Goal: Entertainment & Leisure: Consume media (video, audio)

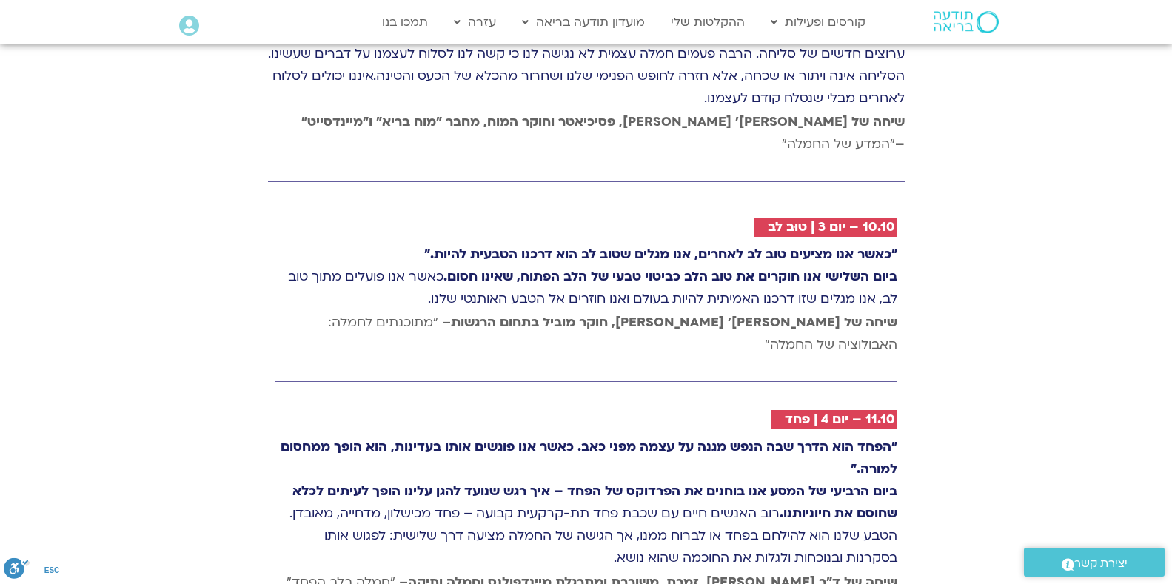
scroll to position [2628, 0]
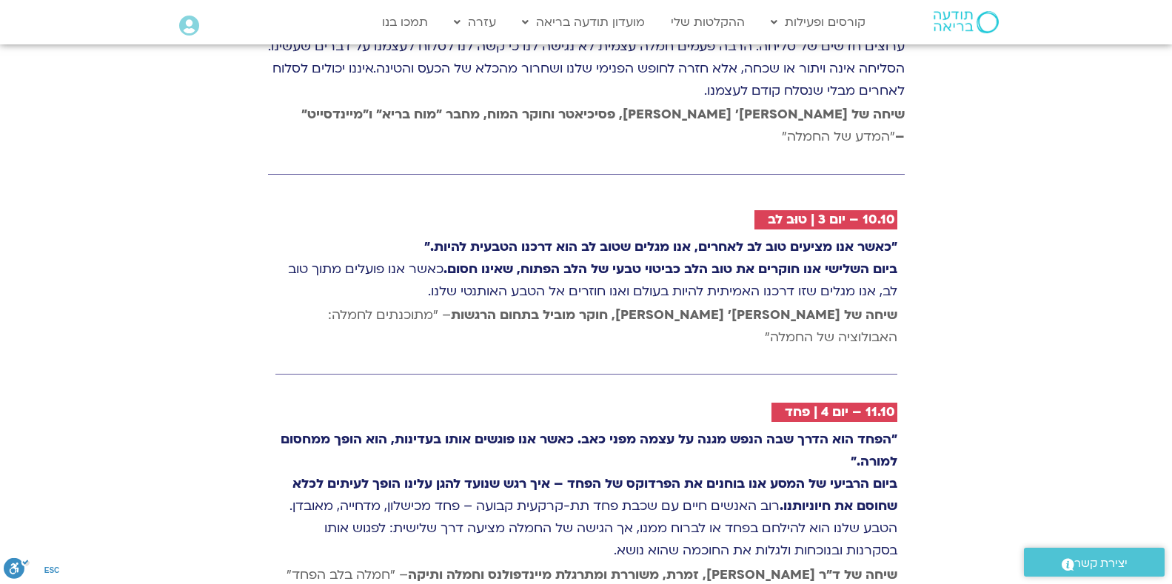
click at [840, 238] on strong ""כאשר אנו מציעים טוב לב לאחרים, אנו מגלים שטוב לב הוא דרכנו הטבעית להיות."" at bounding box center [660, 246] width 473 height 17
click at [853, 212] on h2 "10.10 – יום 3 | טוּב לב" at bounding box center [831, 219] width 127 height 15
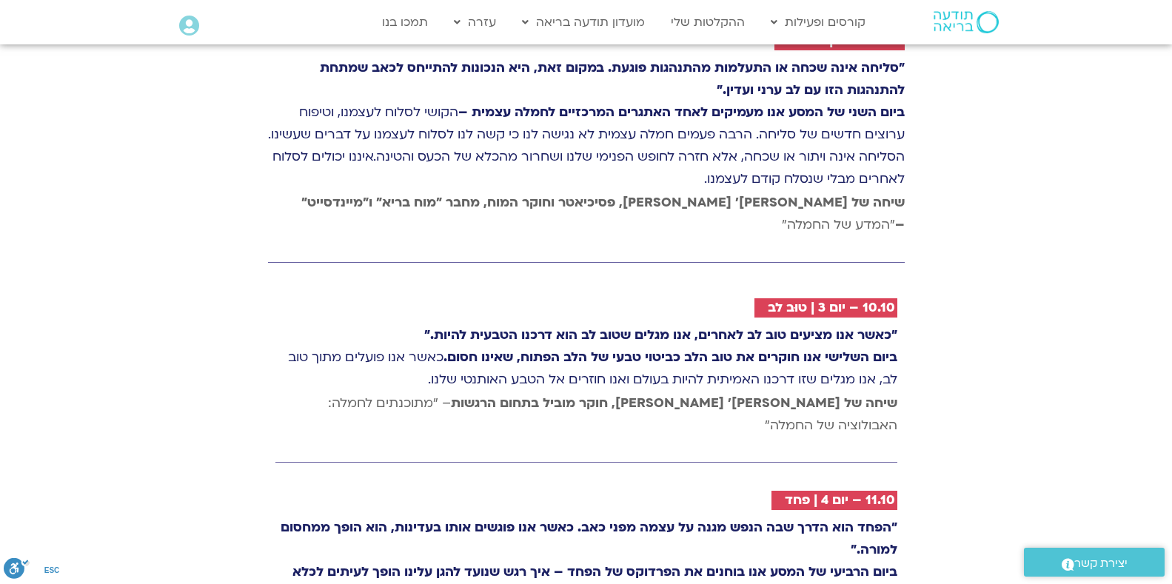
scroll to position [2540, 0]
click at [835, 394] on strong "שיחה של טארה בראך ופרופ׳ דאכר קלטנר, חוקר מוביל בתחום הרגשות" at bounding box center [674, 402] width 446 height 17
click at [791, 323] on p ""כאשר אנו מציעים טוב לב לאחרים, אנו מגלים שטוב לב הוא דרכנו הטבעית להיות." ביום…" at bounding box center [586, 356] width 622 height 67
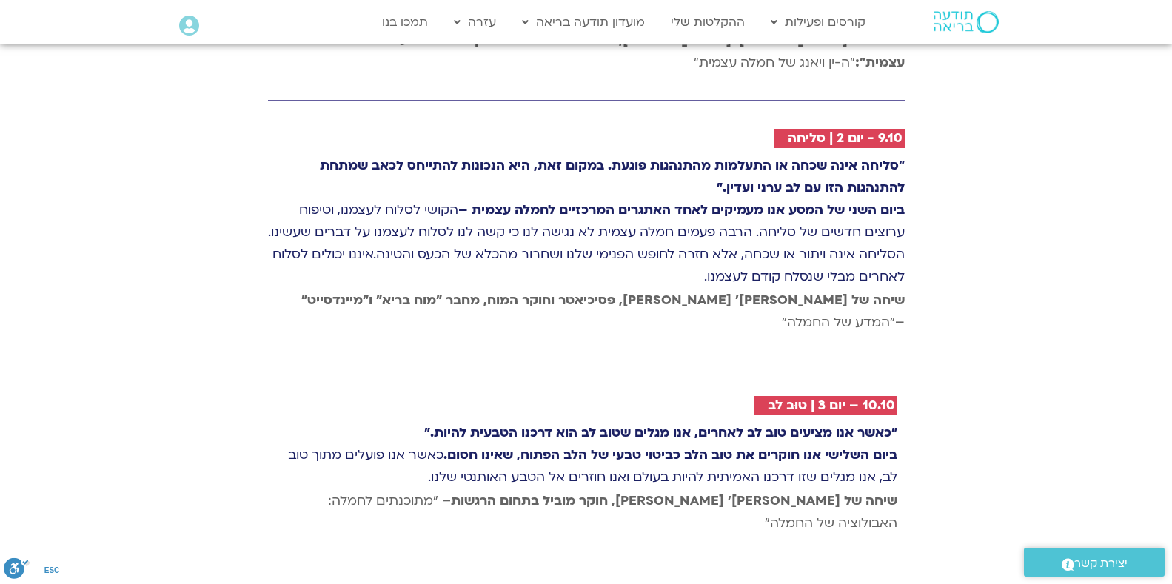
scroll to position [2452, 0]
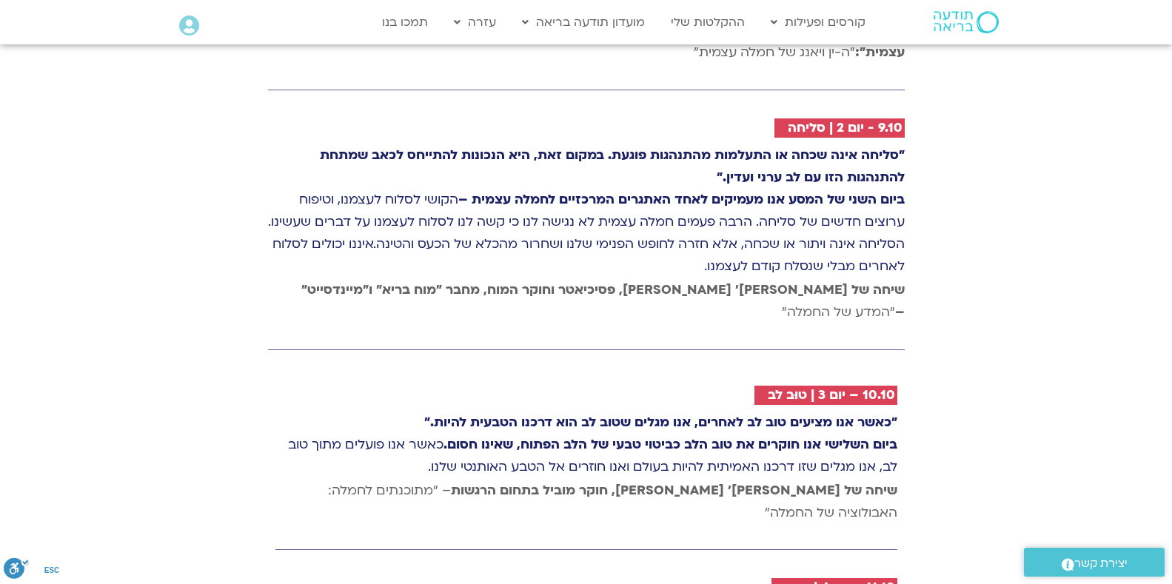
click at [874, 388] on h2 "10.10 – יום 3 | טוּב לב" at bounding box center [831, 395] width 127 height 15
click at [756, 412] on p ""כאשר אנו מציעים טוב לב לאחרים, אנו מגלים שטוב לב הוא דרכנו הטבעית להיות." ביום…" at bounding box center [586, 445] width 622 height 67
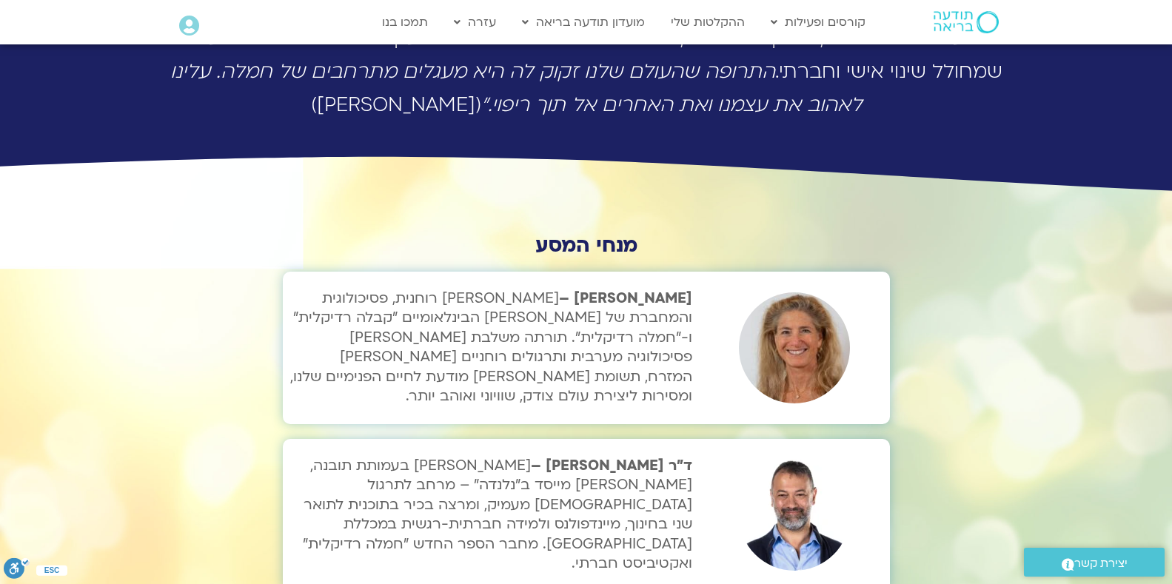
scroll to position [4230, 0]
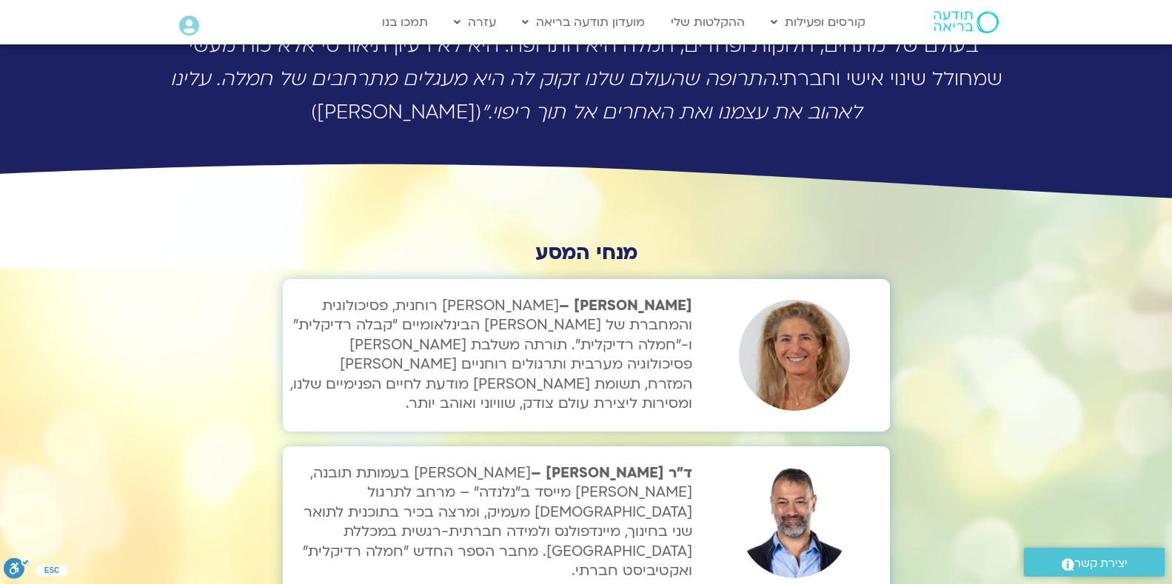
click at [776, 467] on img at bounding box center [794, 522] width 111 height 111
click at [474, 463] on p "ד״ר סטי אל-בר – מורה בעמותת תובנה, מורה מייסד ב"נלנדה" – מרחב לתרגול בודהיסטי מ…" at bounding box center [491, 521] width 403 height 117
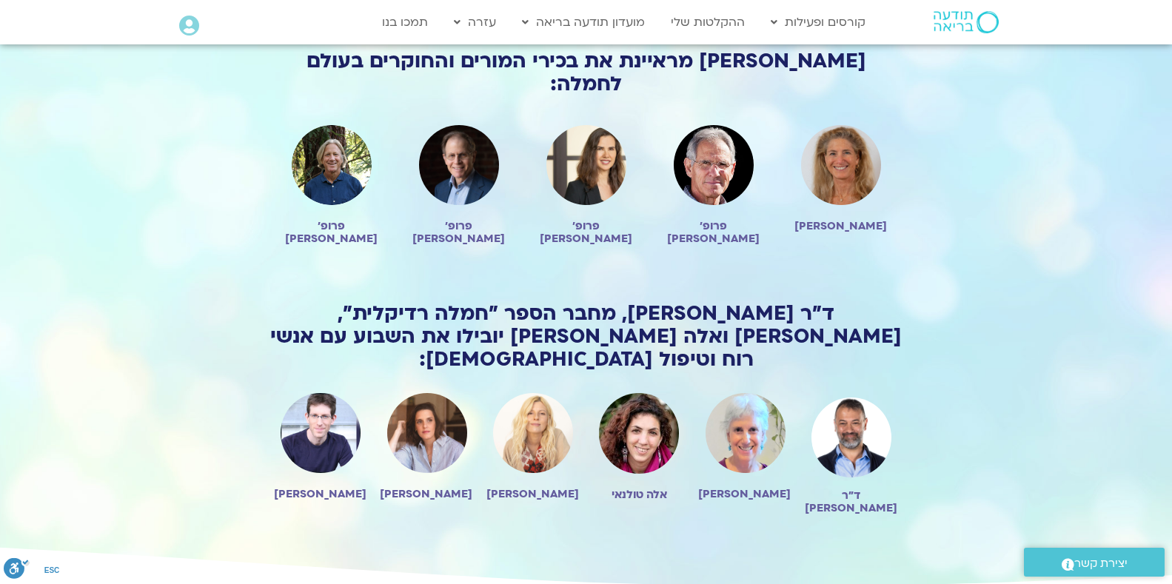
scroll to position [1138, 0]
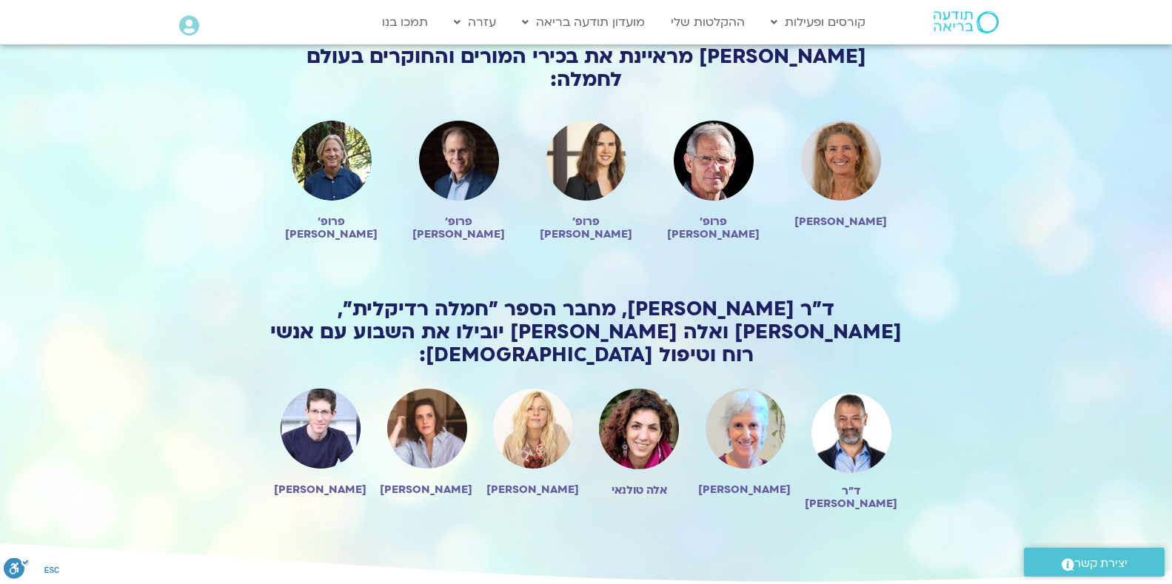
click at [854, 389] on img at bounding box center [851, 434] width 80 height 90
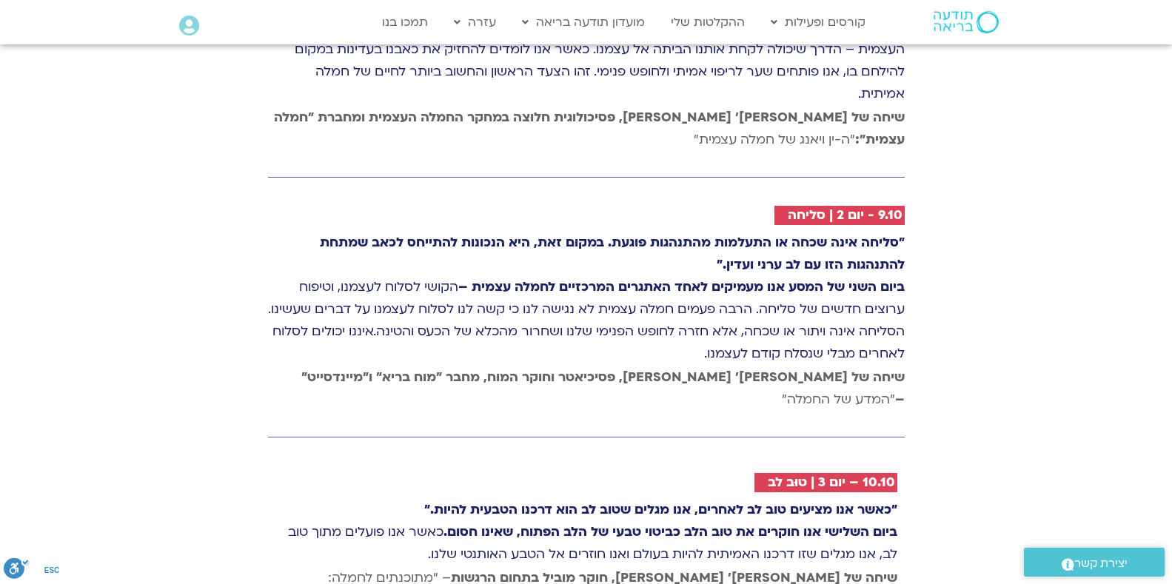
scroll to position [2452, 0]
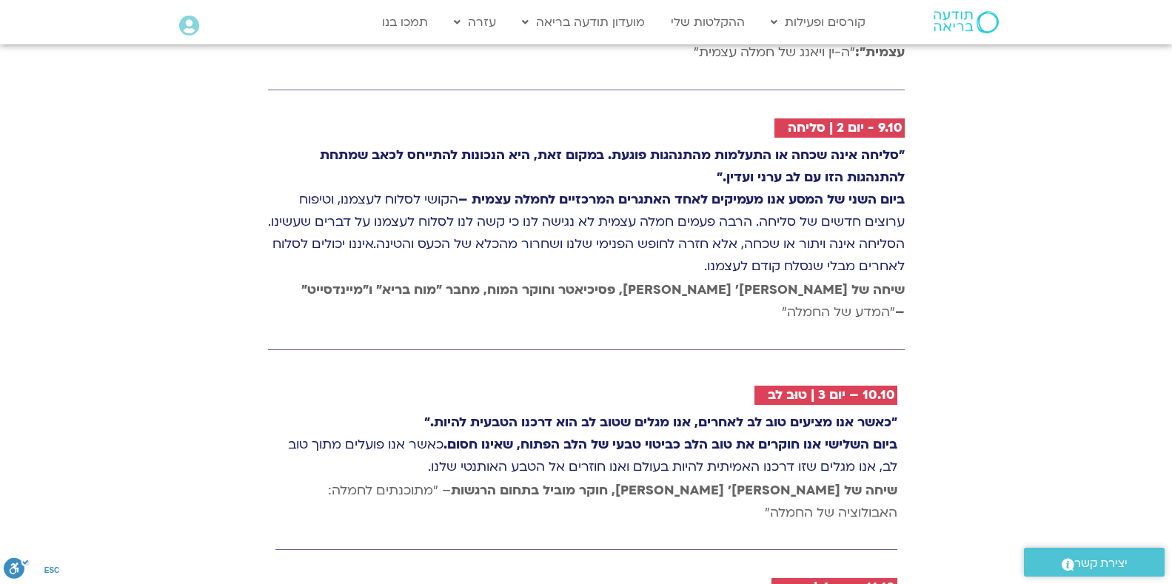
click at [805, 388] on h2 "10.10 – יום 3 | טוּב לב" at bounding box center [831, 395] width 127 height 15
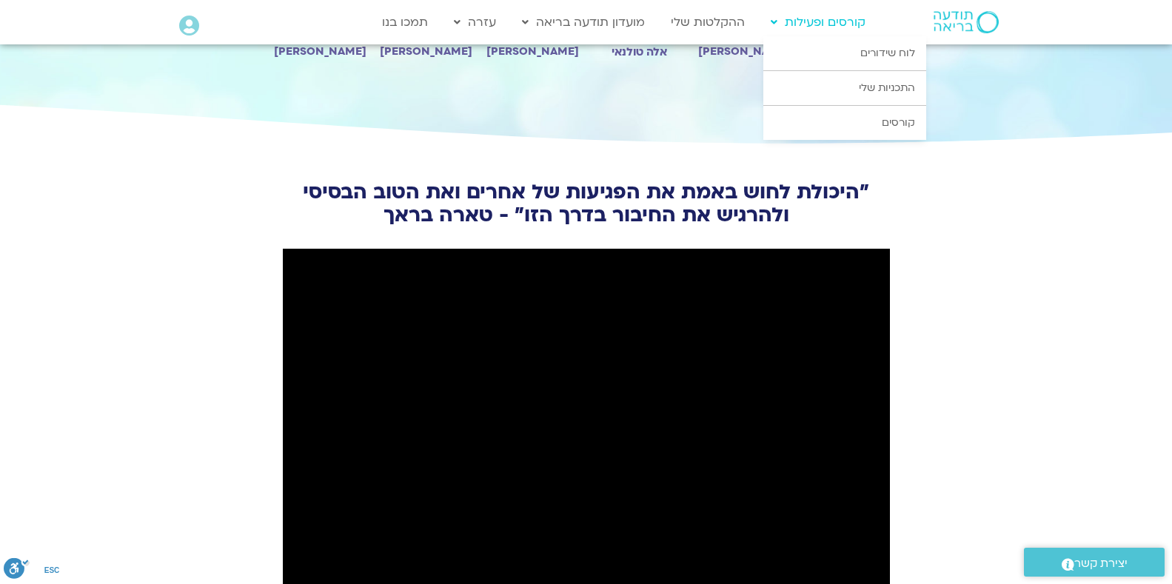
scroll to position [1577, 0]
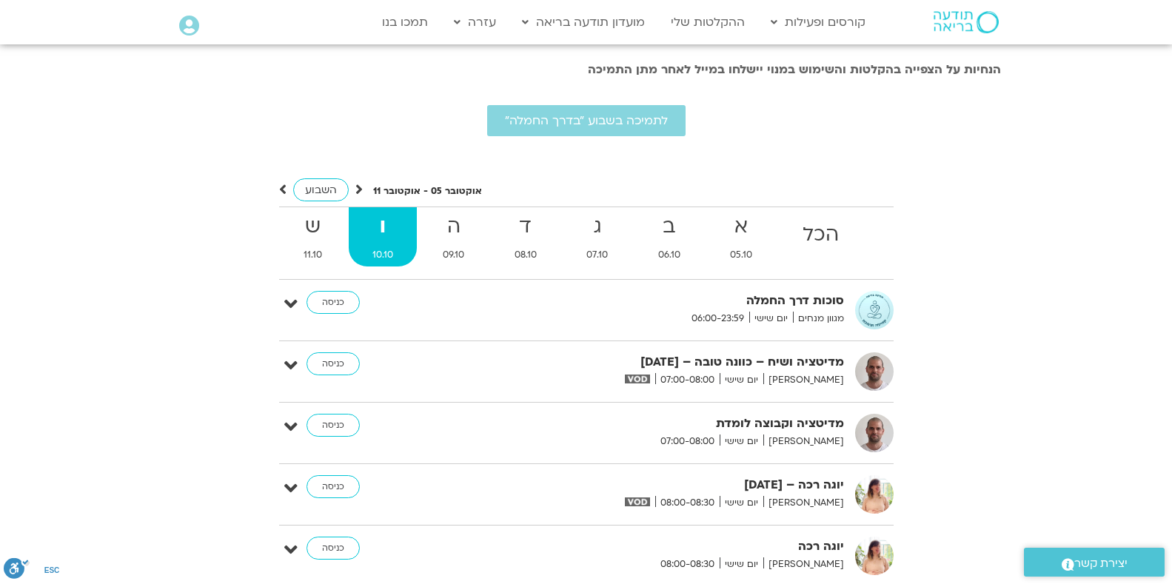
scroll to position [3027, 0]
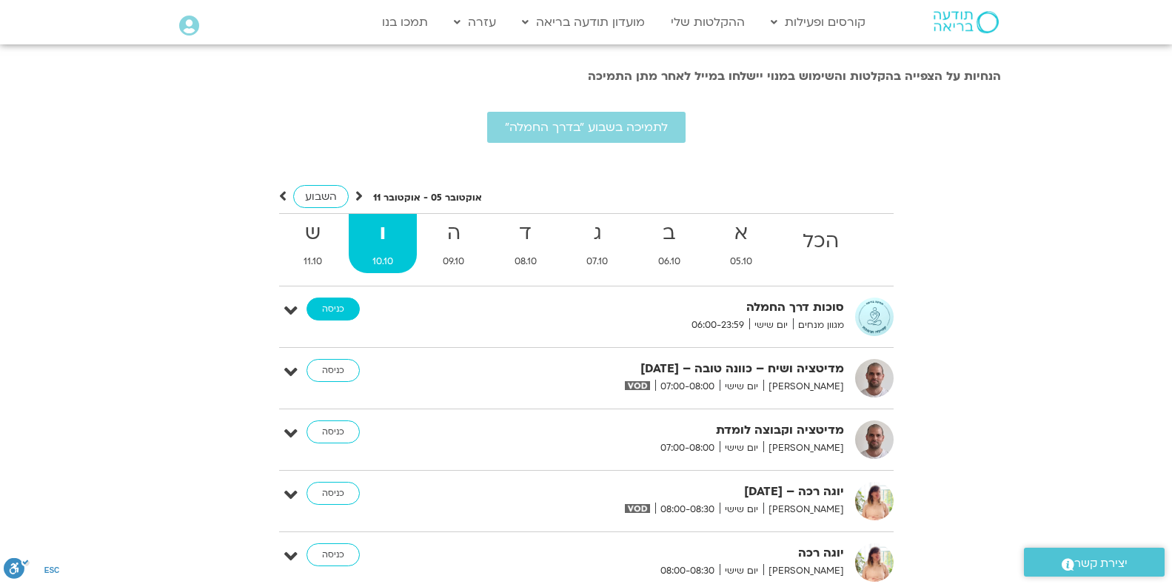
click at [360, 298] on link "כניסה" at bounding box center [332, 310] width 53 height 24
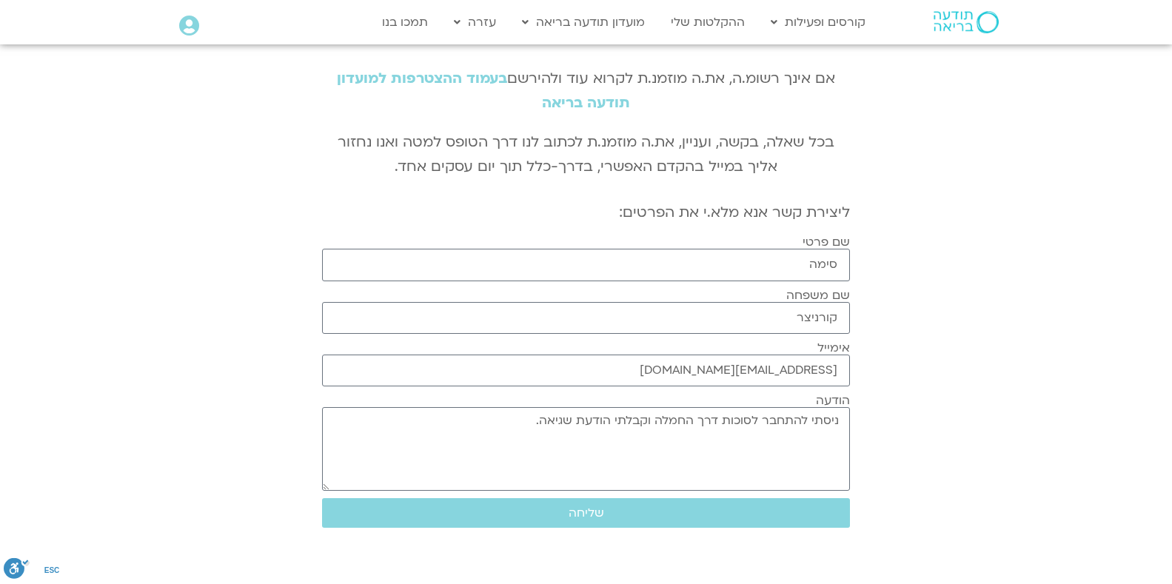
scroll to position [87, 0]
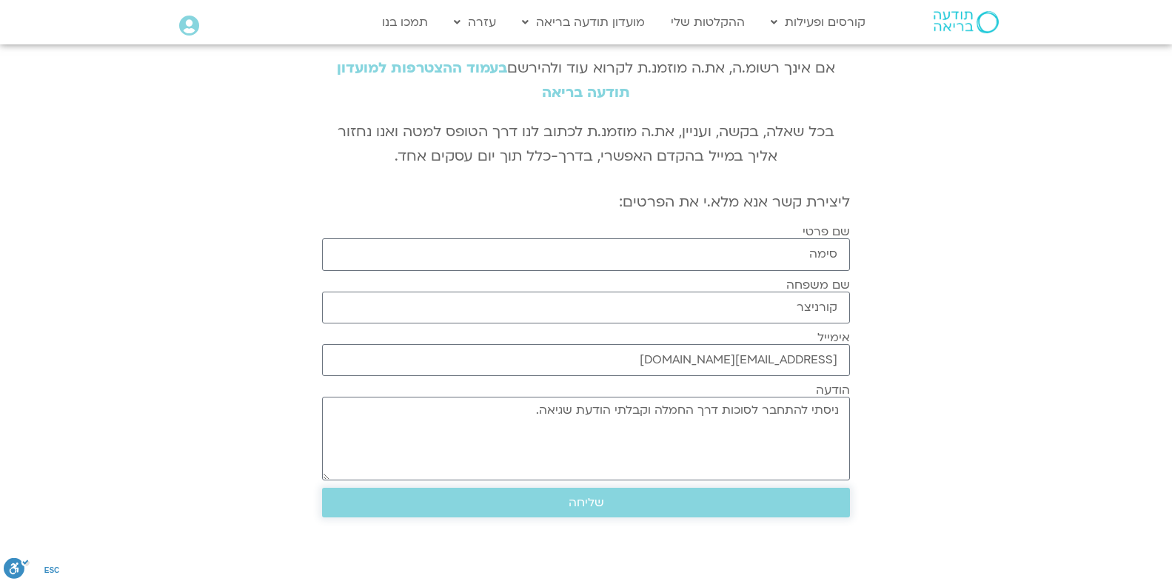
click at [583, 505] on span "שליחה" at bounding box center [586, 502] width 36 height 13
click at [588, 502] on span "שליחה" at bounding box center [586, 502] width 36 height 13
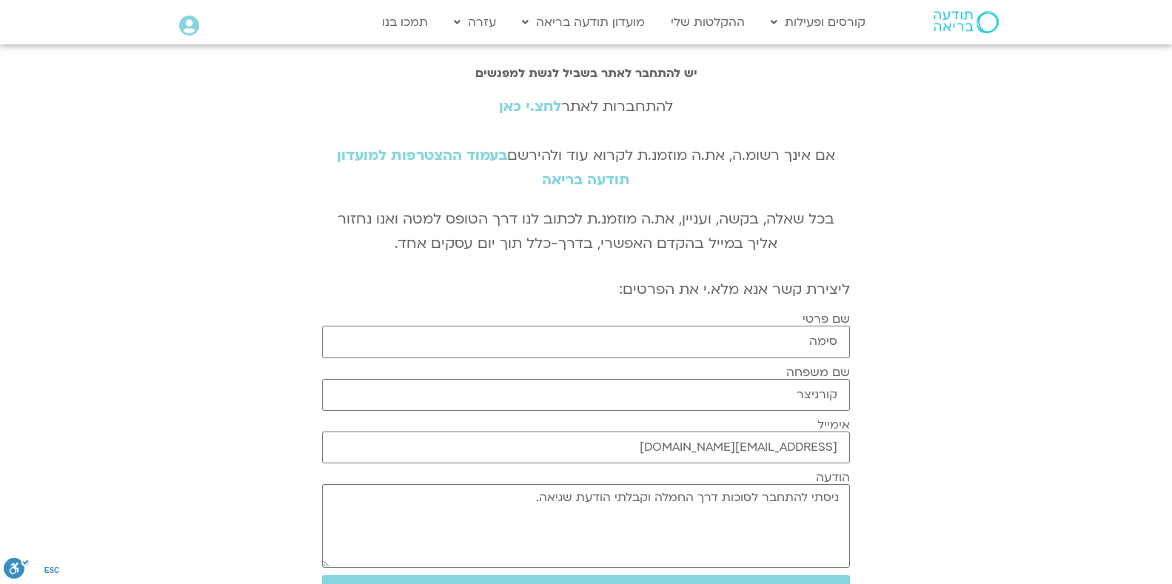
scroll to position [0, 0]
click at [537, 105] on link "לחצ.י כאן" at bounding box center [530, 106] width 62 height 19
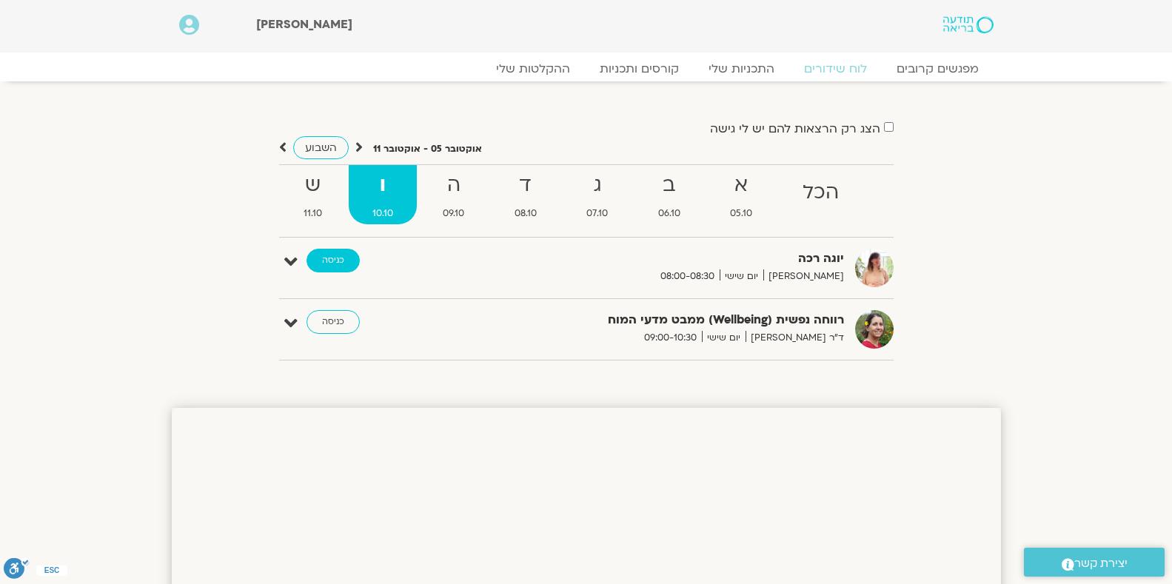
click at [335, 260] on link "כניסה" at bounding box center [332, 261] width 53 height 24
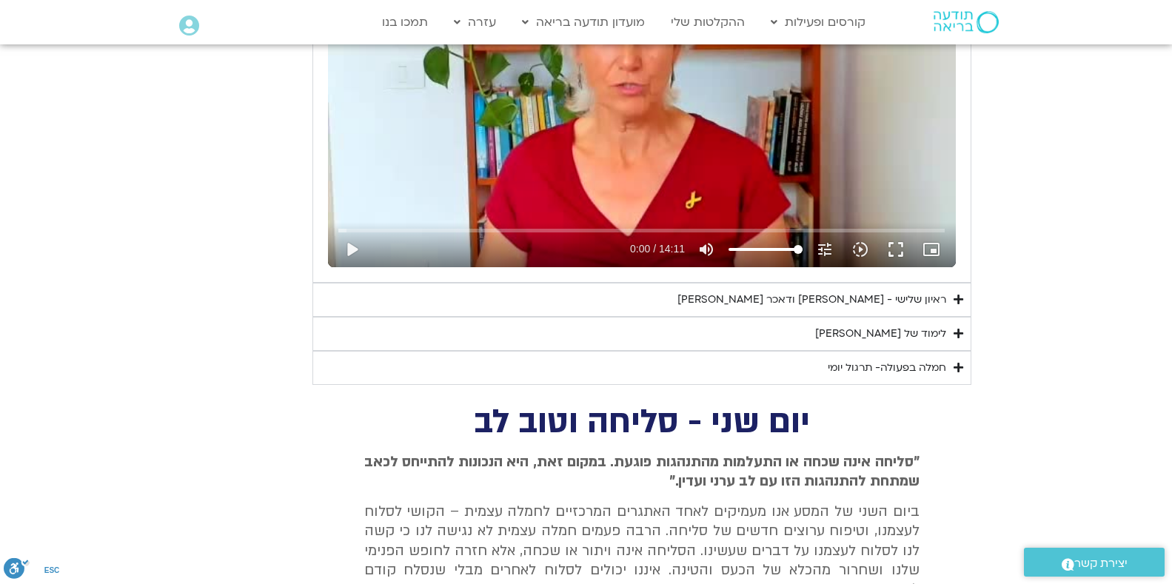
scroll to position [876, 0]
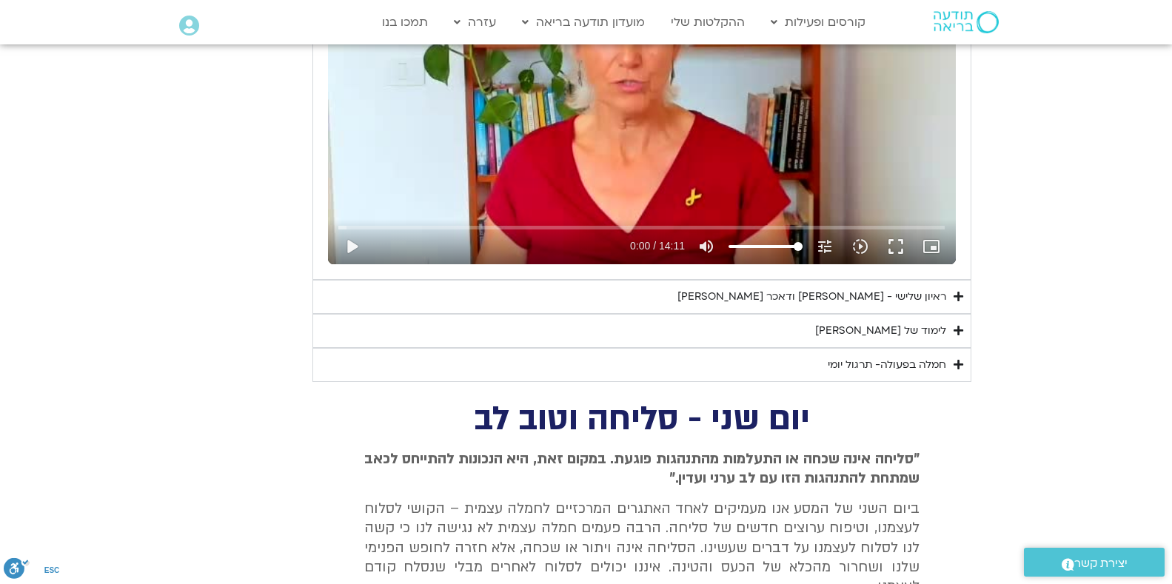
click at [859, 297] on div "ראיון שלישי - [PERSON_NAME] ודאכר [PERSON_NAME]" at bounding box center [811, 297] width 269 height 18
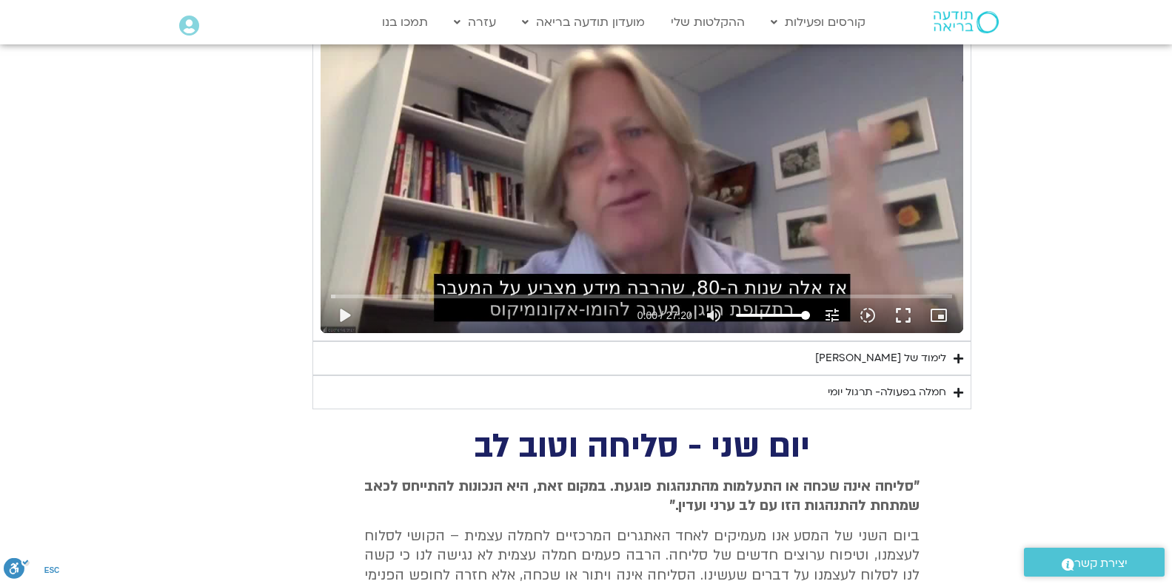
scroll to position [1226, 0]
click at [903, 316] on button "fullscreen" at bounding box center [903, 316] width 36 height 36
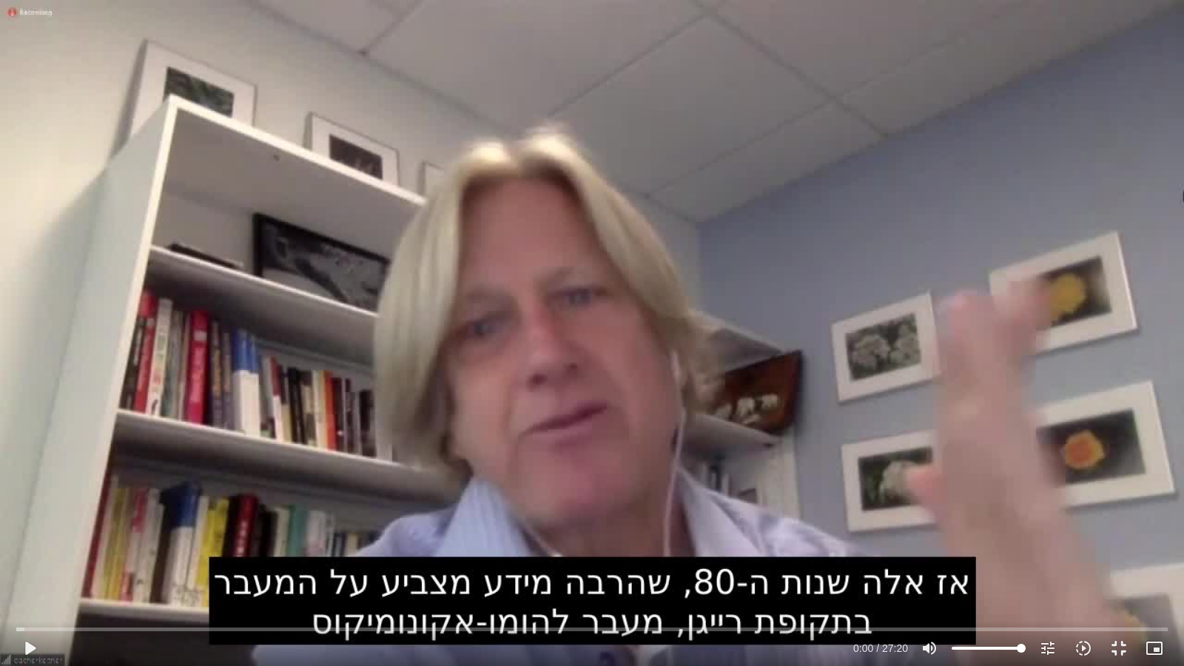
drag, startPoint x: 28, startPoint y: 648, endPoint x: 175, endPoint y: 575, distance: 164.5
click at [28, 583] on button "play_arrow" at bounding box center [30, 649] width 36 height 36
click at [31, 583] on button "pause" at bounding box center [30, 649] width 36 height 36
click at [26, 583] on button "play_arrow" at bounding box center [30, 649] width 36 height 36
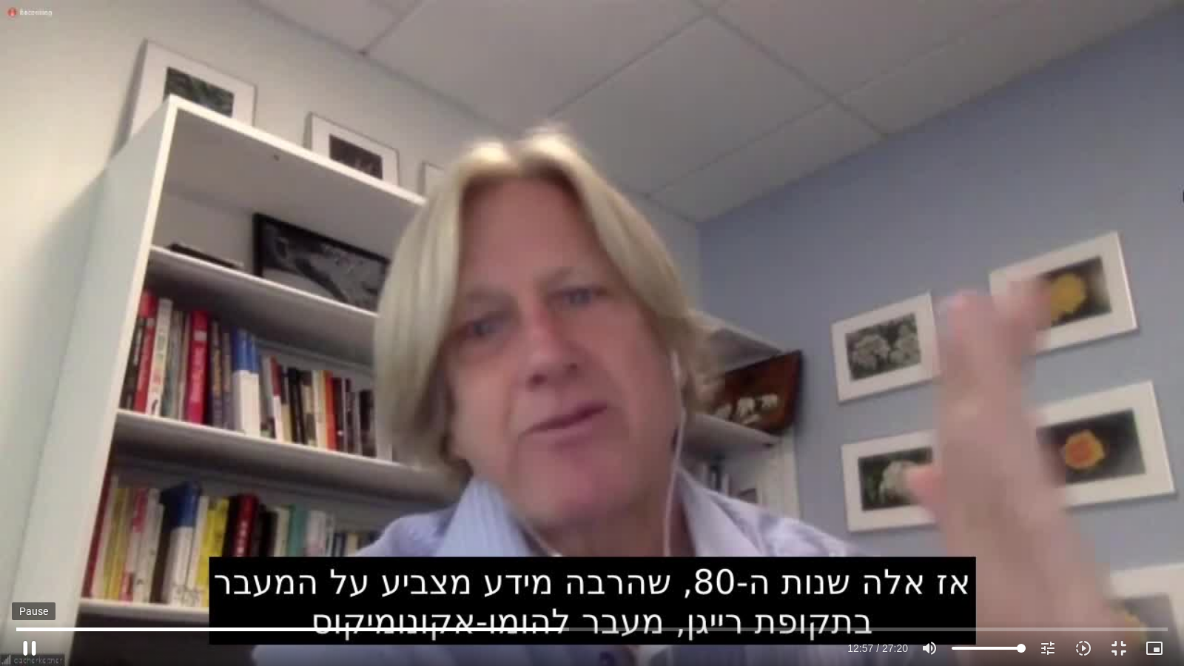
click at [28, 583] on button "pause" at bounding box center [30, 649] width 36 height 36
click at [30, 583] on button "play_arrow" at bounding box center [30, 649] width 36 height 36
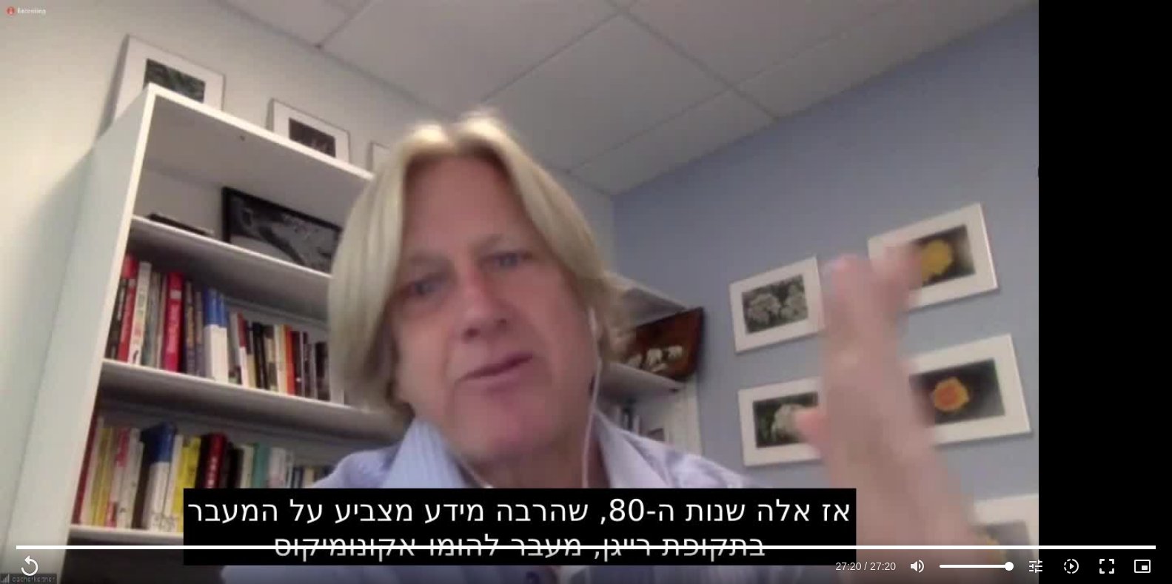
scroll to position [1138, 0]
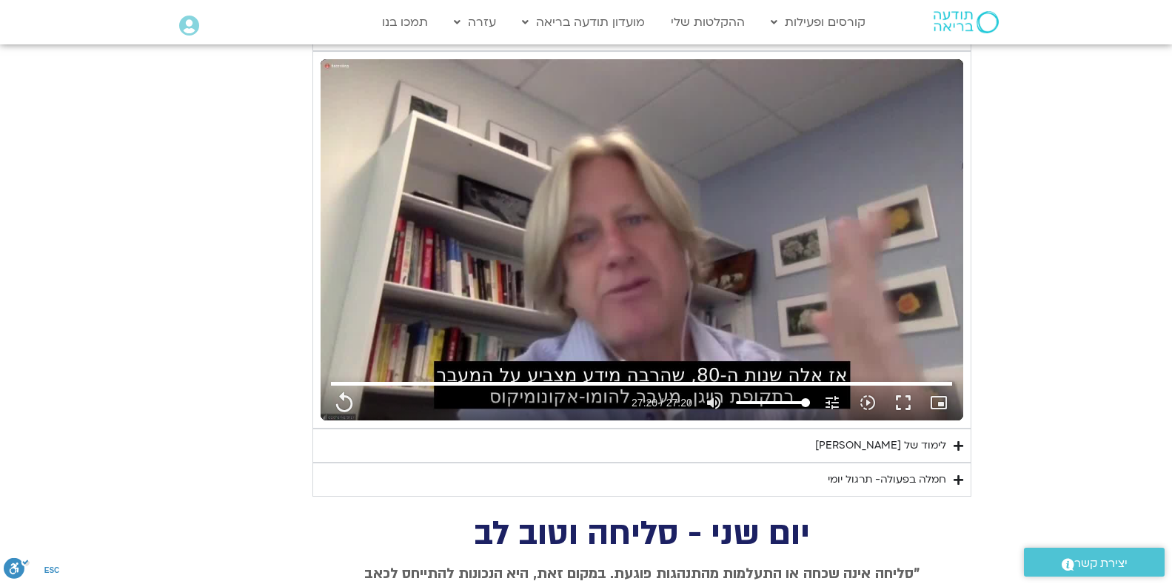
click at [913, 447] on div "לימוד של [PERSON_NAME]" at bounding box center [880, 446] width 131 height 18
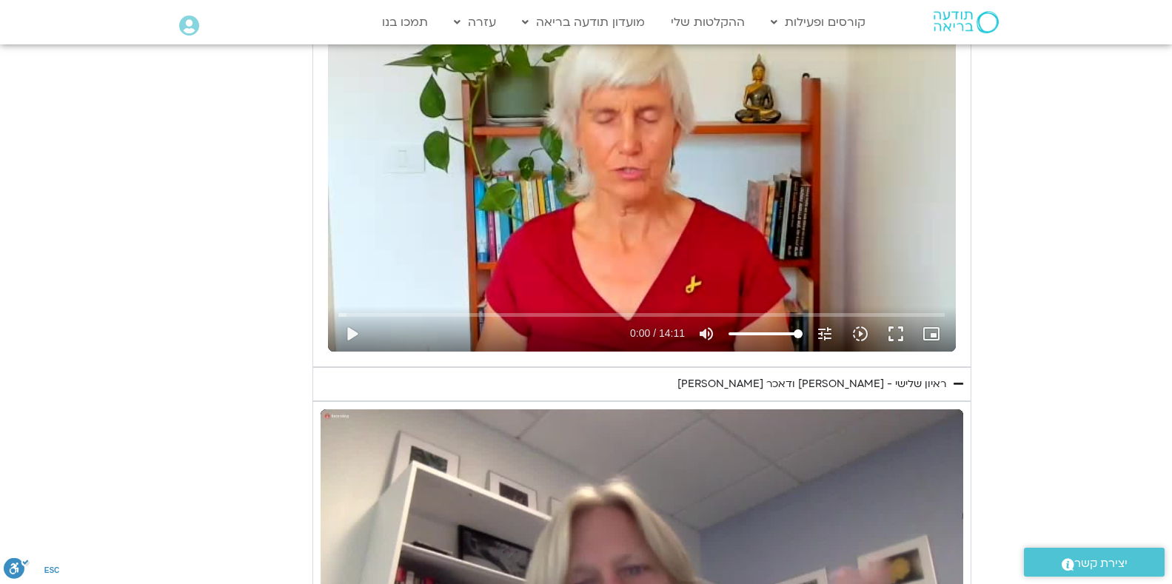
scroll to position [788, 0]
click at [902, 336] on button "fullscreen" at bounding box center [896, 334] width 36 height 36
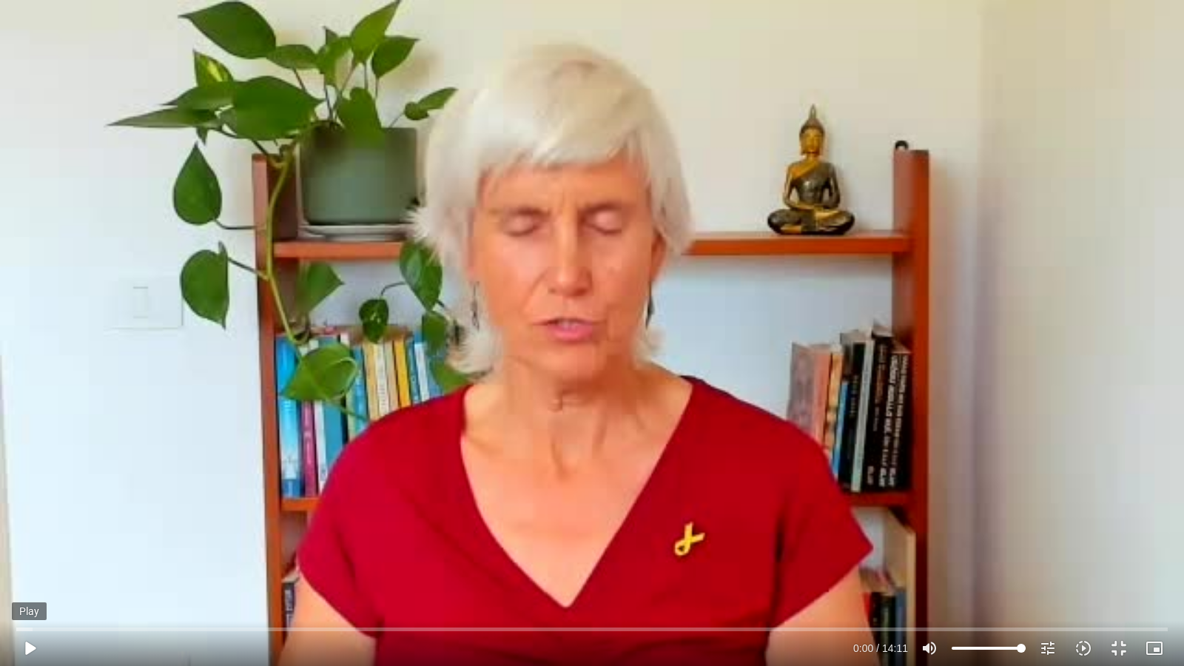
click at [32, 583] on button "play_arrow" at bounding box center [30, 649] width 36 height 36
type input "1640.5"
type input "0.085083"
type input "1640.5"
type input "0.206276"
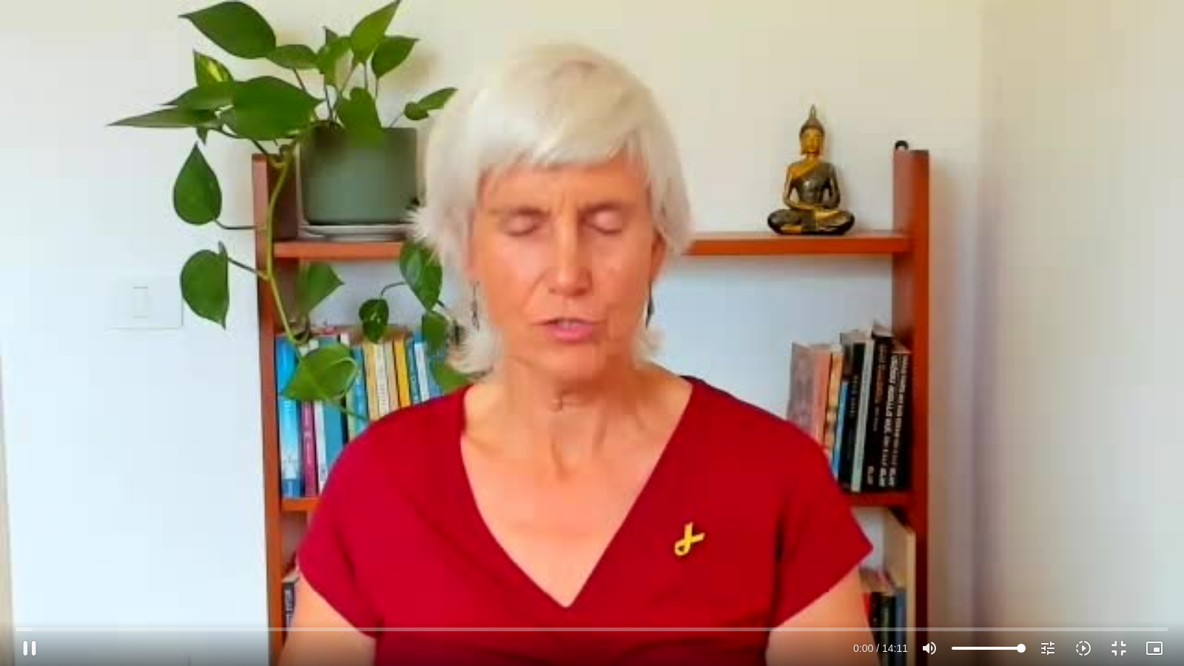
type input "1640.5"
type input "0.376411"
type input "1640.5"
type input "0.50427"
type input "1640.5"
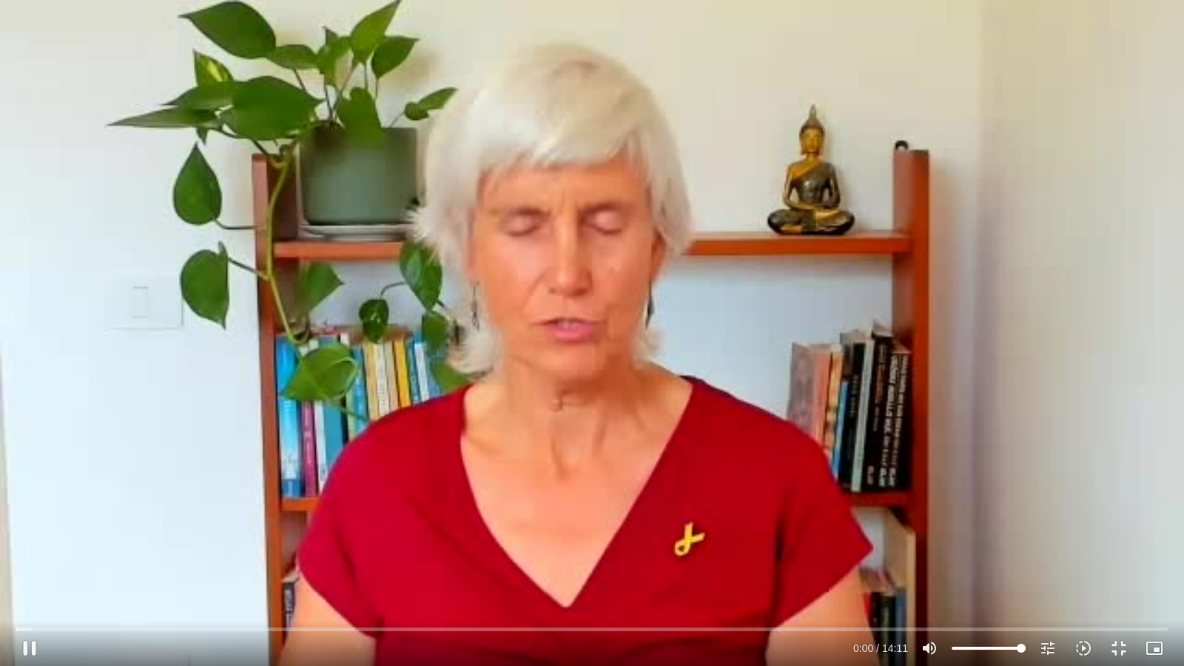
type input "0.62251"
type input "1640.5"
type input "0.752759"
type input "1640.5"
type input "0.879279"
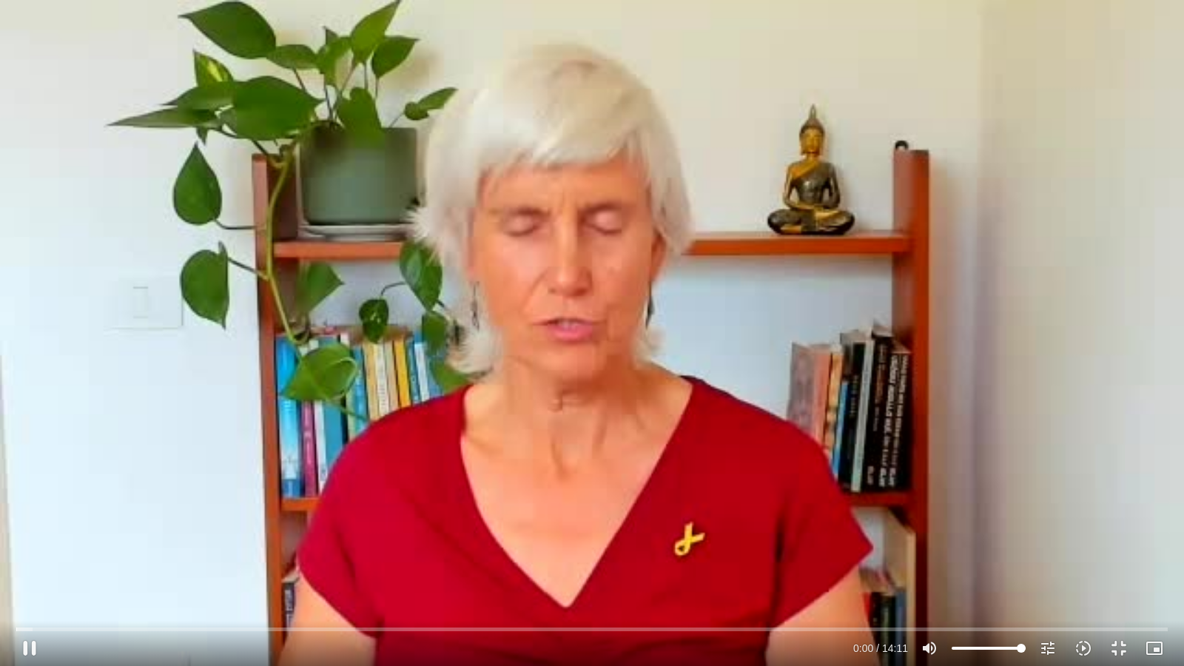
type input "1640.5"
type input "1.011258"
type input "1640.5"
type input "1.141037"
type input "1640.5"
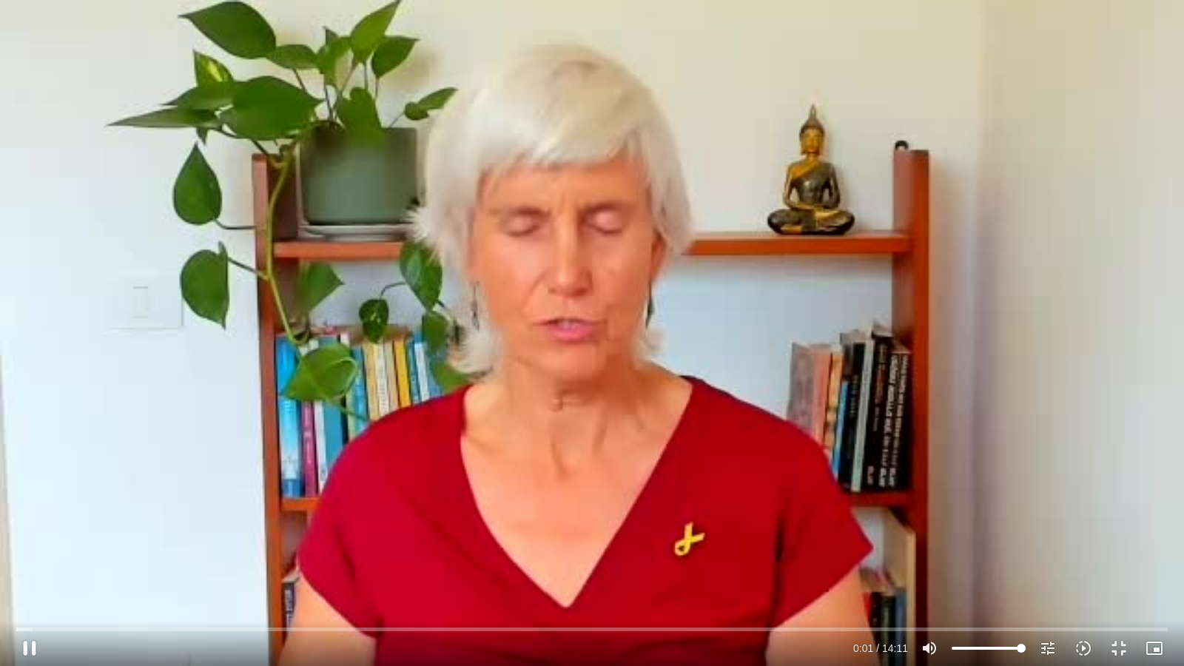
type input "1.2697"
type input "1640.5"
type input "1.403082"
type input "1640.5"
type input "1.537057"
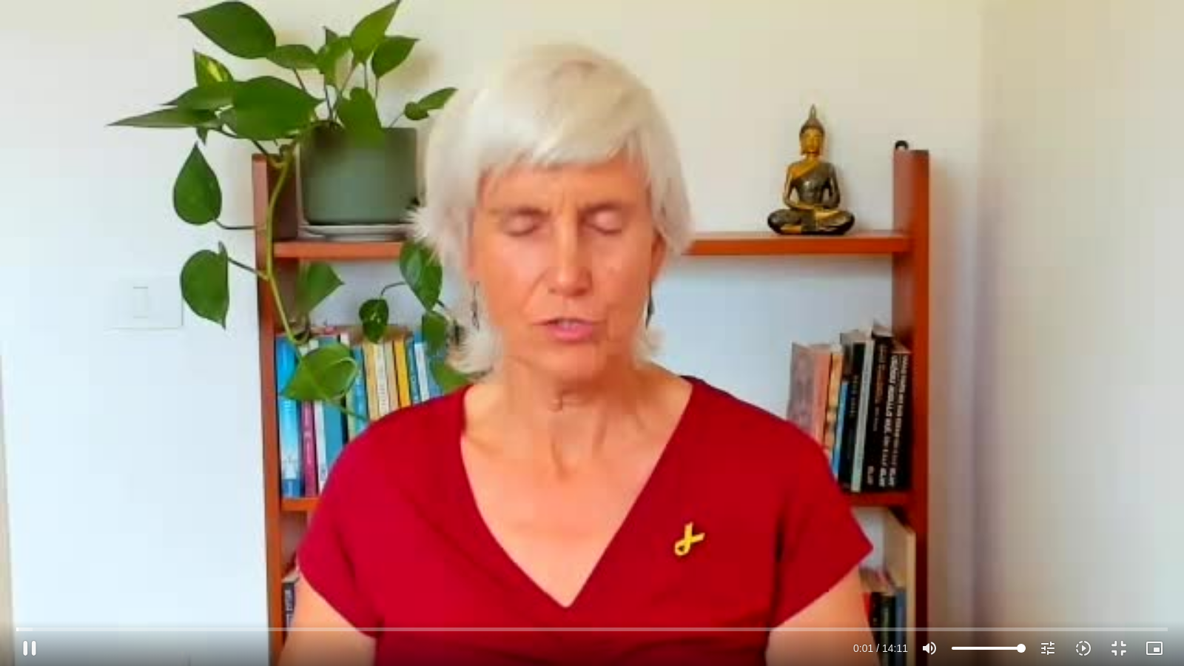
type input "1640.5"
type input "1.663413"
type input "1640.5"
type input "1.790452"
type input "1640.5"
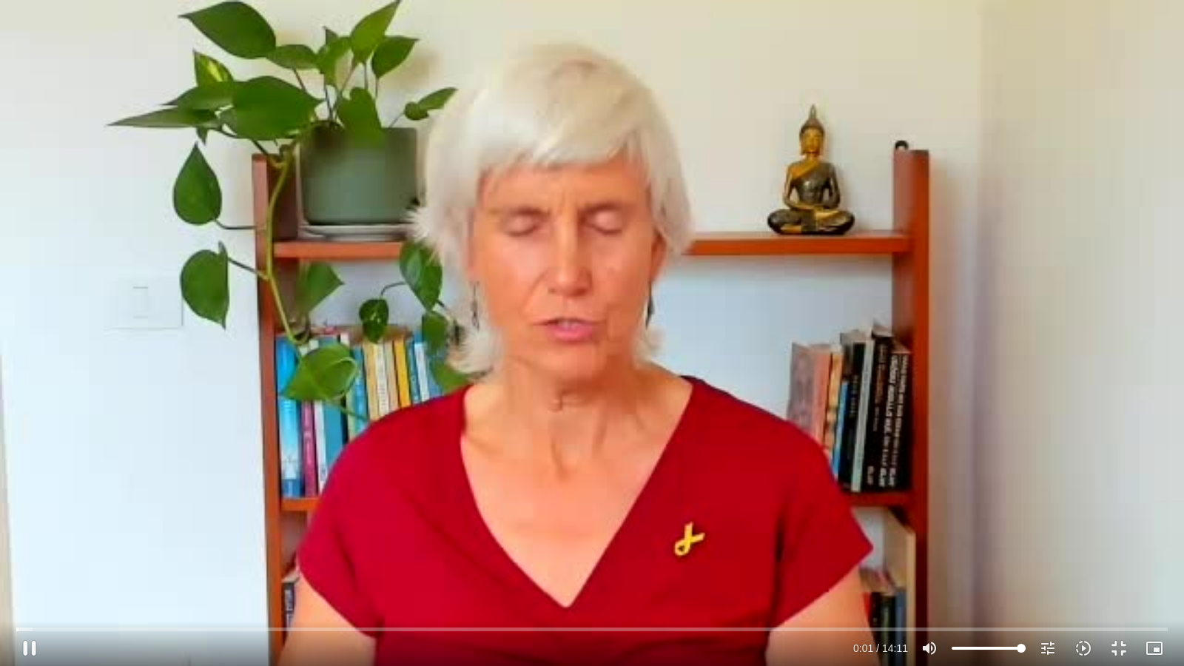
type input "1.923467"
type input "1640.5"
type input "2.053755"
type input "1640.5"
type input "2.186794"
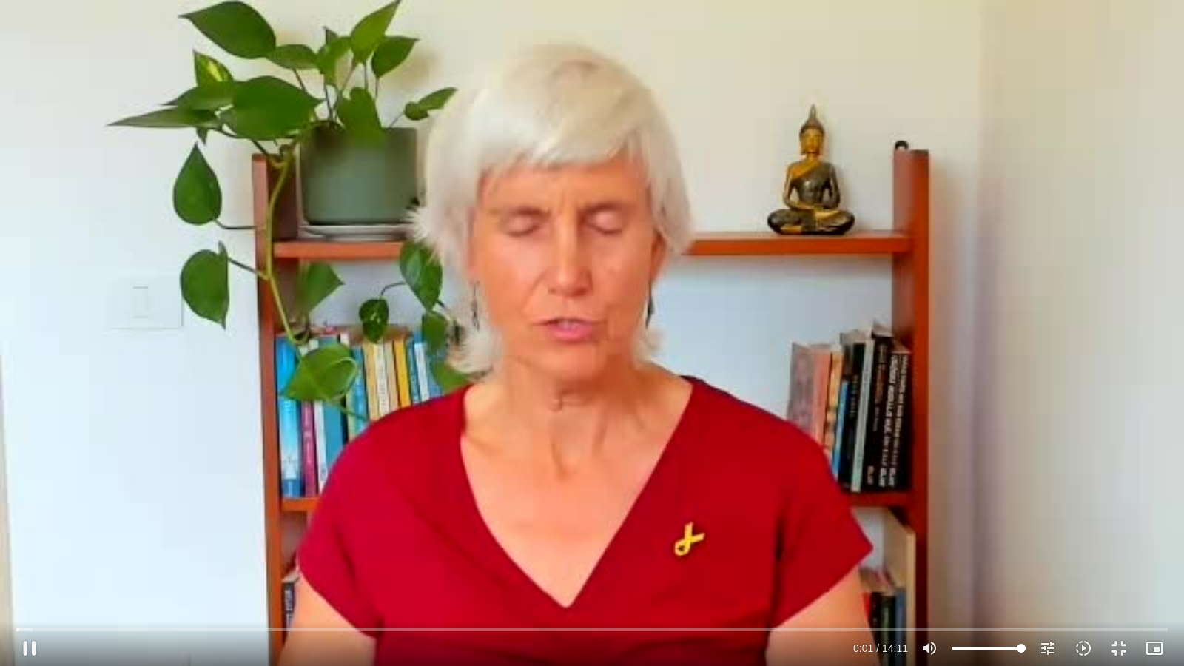
type input "1640.5"
type input "2.320976"
type input "1640.5"
type input "2.44765"
type input "1640.5"
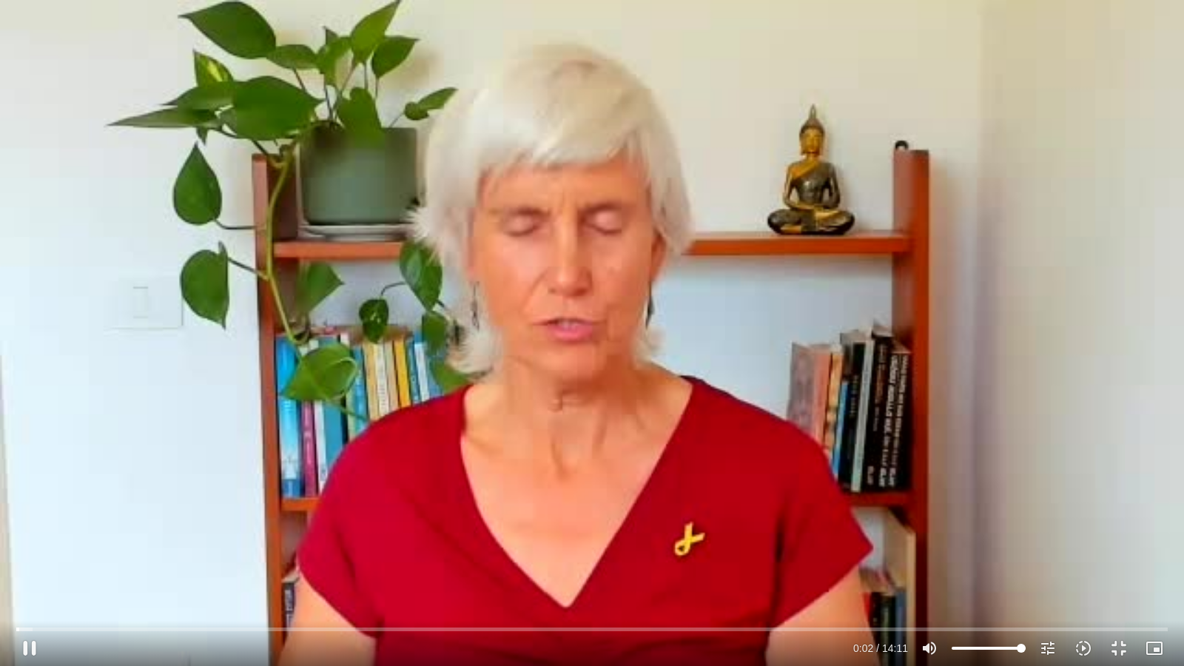
type input "2.596805"
type input "1640.5"
type input "2.708489"
type input "1640.5"
type input "2.837529"
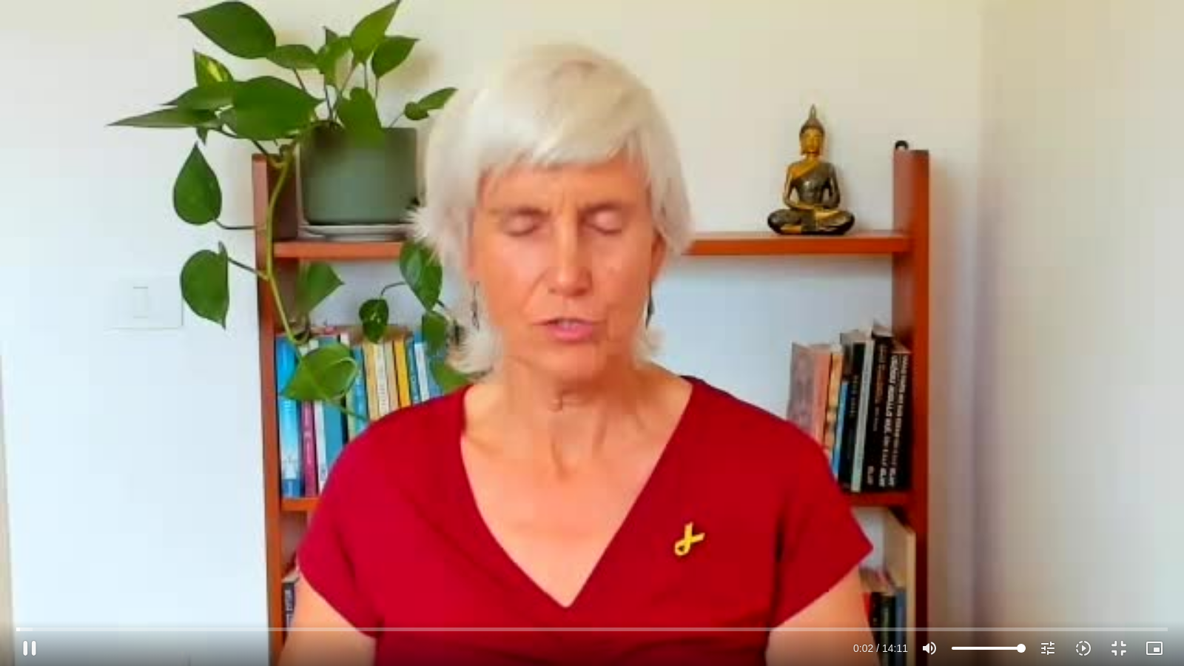
type input "1640.5"
type input "2.971416"
type input "1640.5"
type input "3.103961"
type input "1640.5"
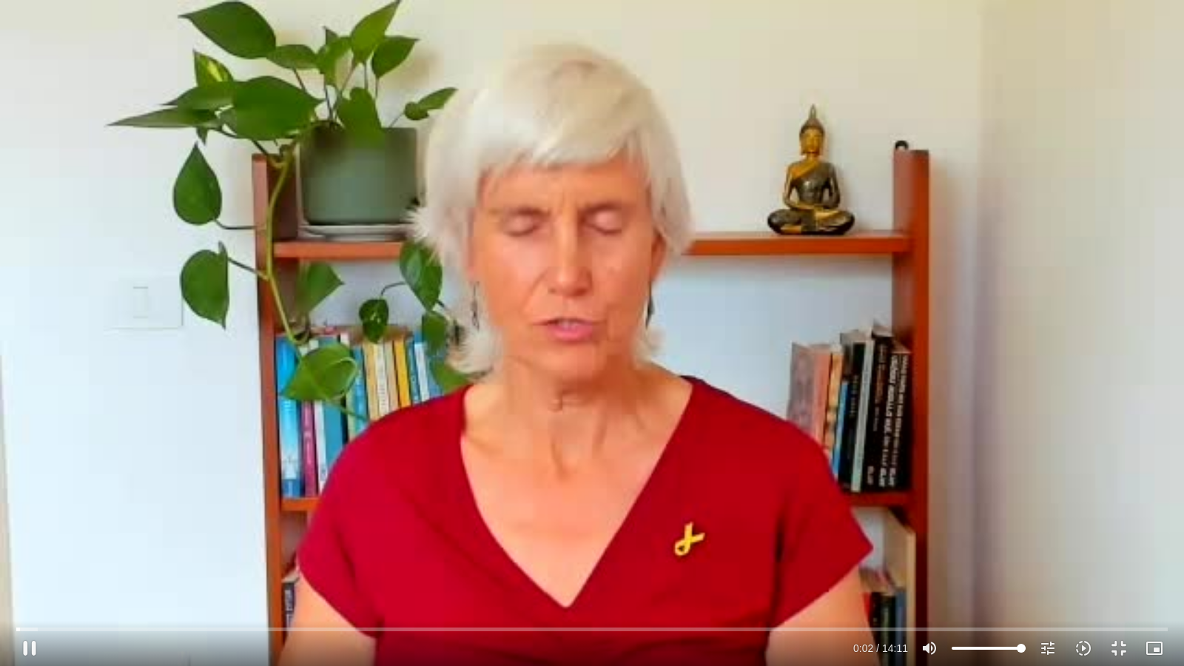
type input "3.231557"
type input "1640.5"
type input "3.359565"
type input "1640.5"
type input "3.488301"
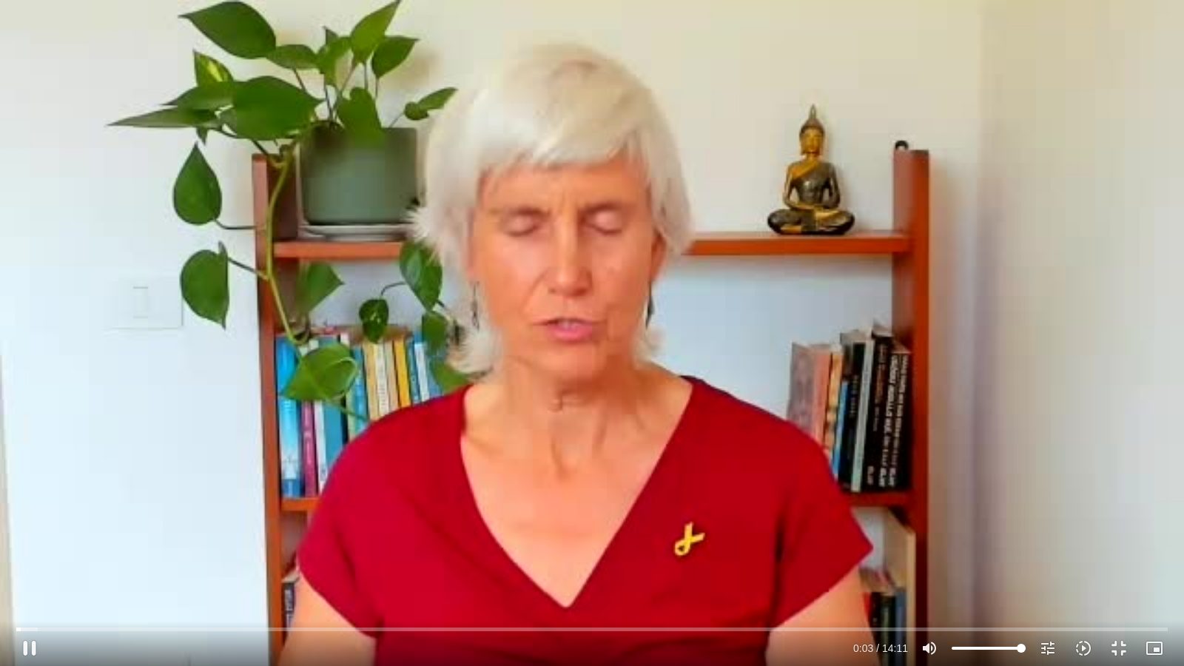
type input "1640.5"
type input "3.615616"
type input "1640.5"
type input "3.741145"
type input "1640.5"
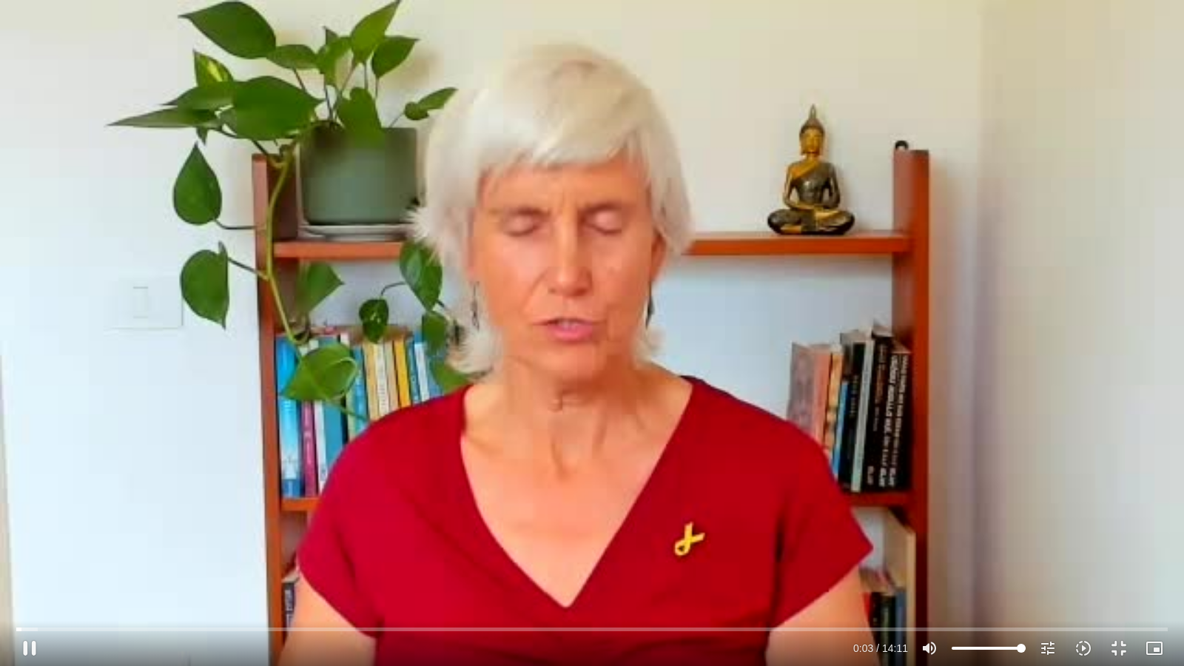
type input "3.870706"
type input "1640.5"
type input "4.001363"
type input "1640.5"
type input "4.127663"
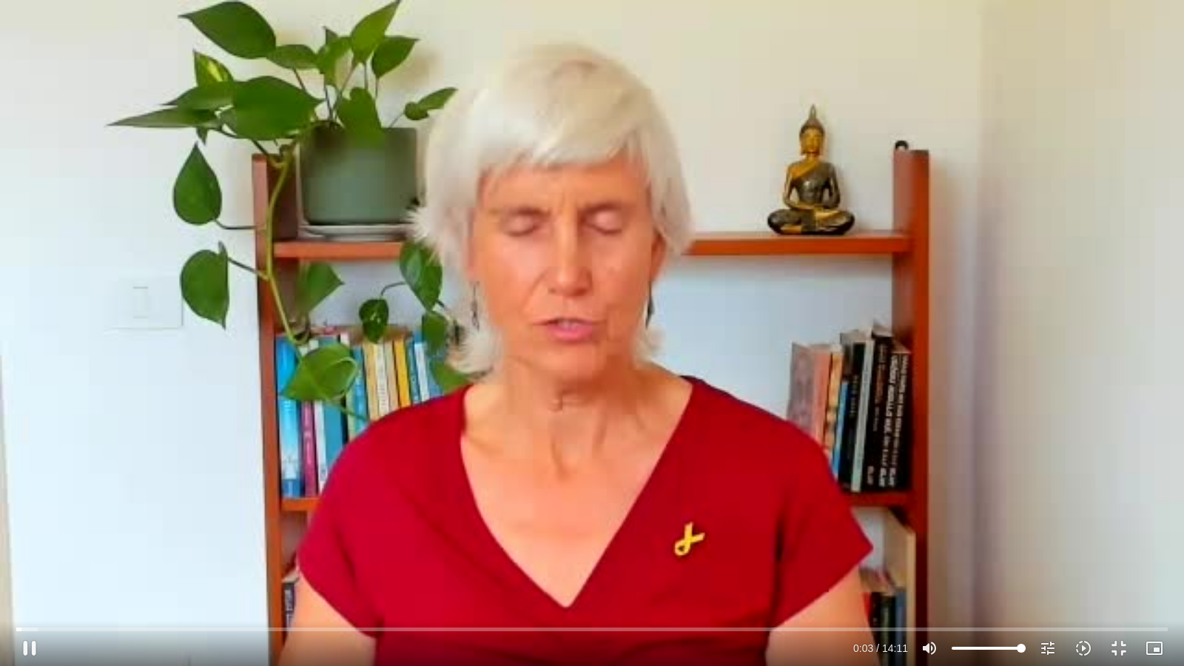
type input "1640.5"
type input "4.253856"
type input "1640.5"
type input "4.422967"
type input "1640.5"
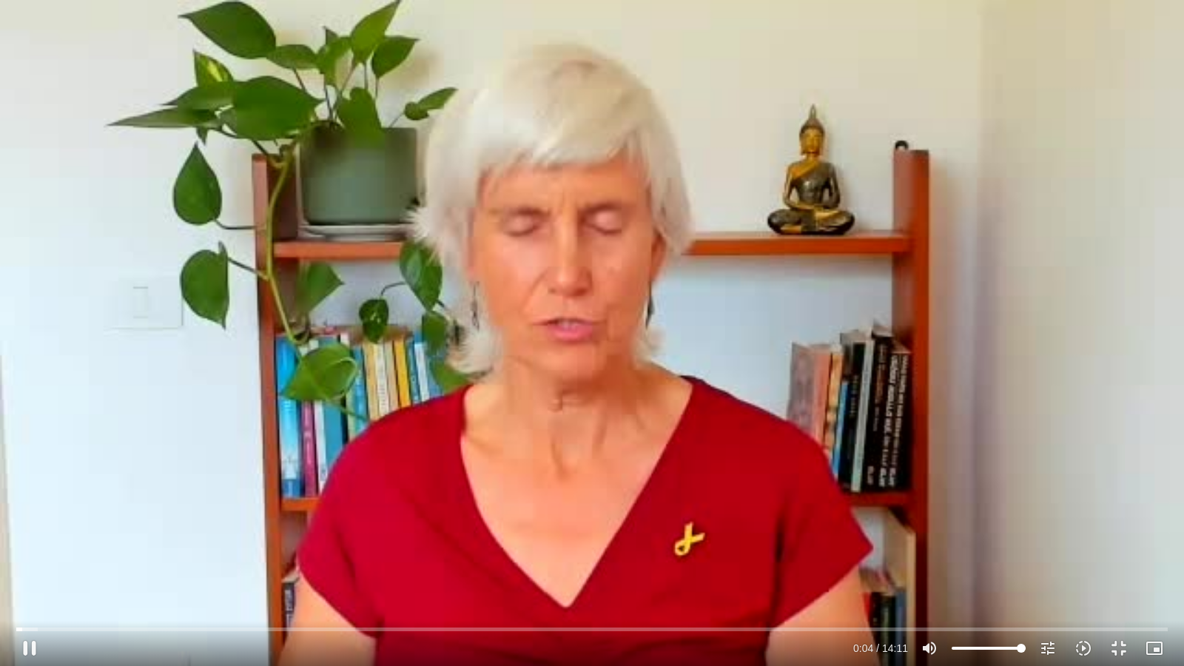
type input "4.514119"
type input "1640.5"
type input "4.668066"
type input "1640.5"
type input "4.771778"
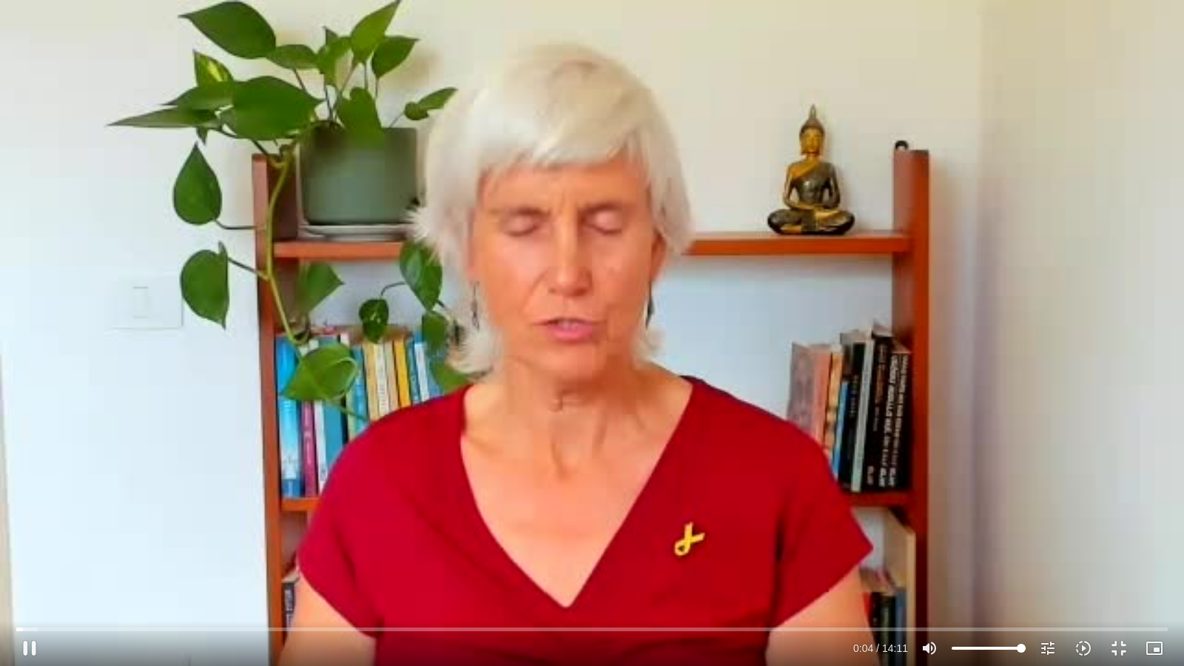
type input "1640.5"
type input "4.898622"
type input "1640.5"
type input "5.030579"
type input "1640.5"
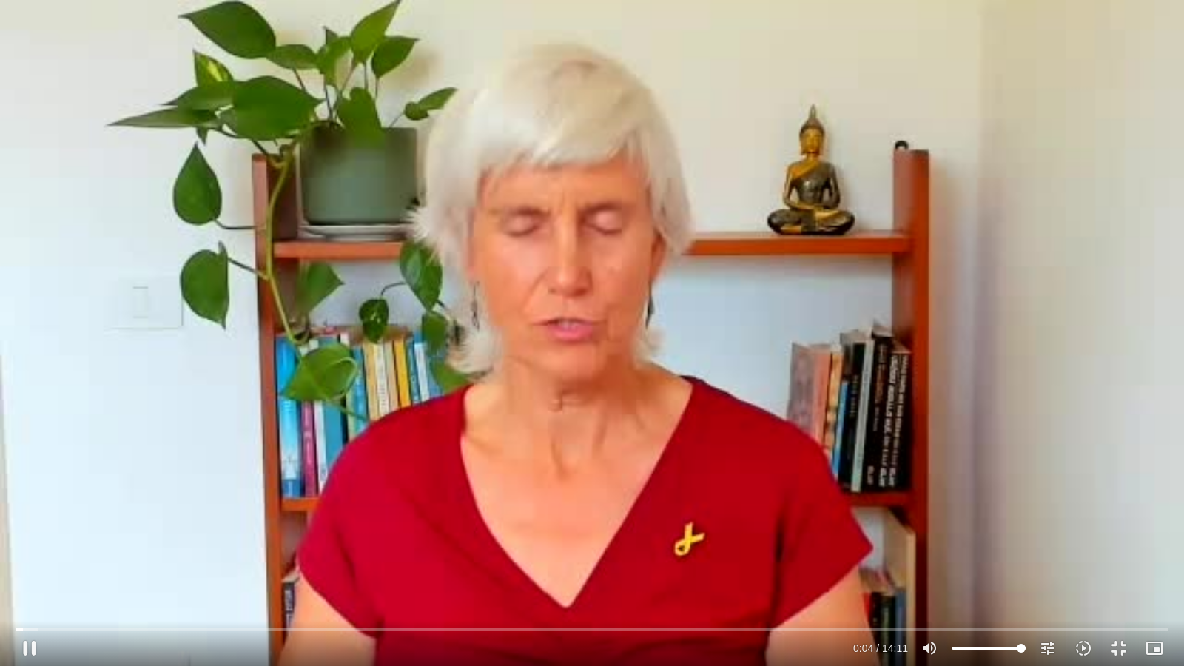
type input "5.162467"
type input "1640.5"
type input "5.291167"
type input "1640.5"
type input "5.423872"
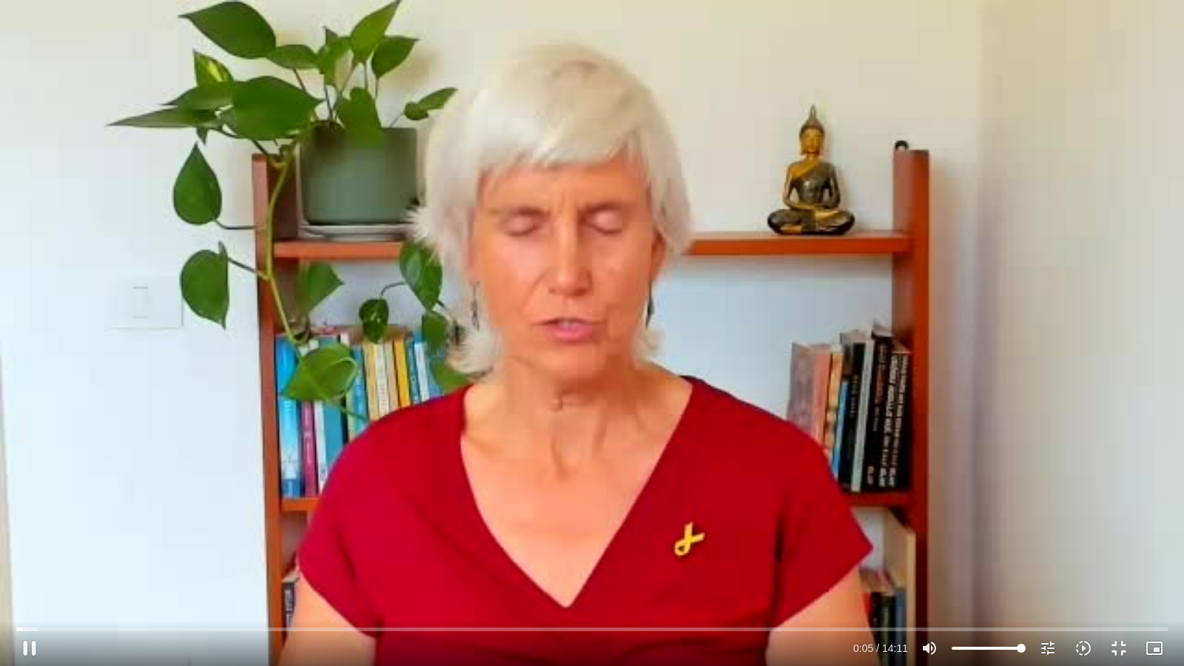
type input "1640.5"
type input "5.549787"
type input "1640.5"
type input "5.680849"
type input "1640.5"
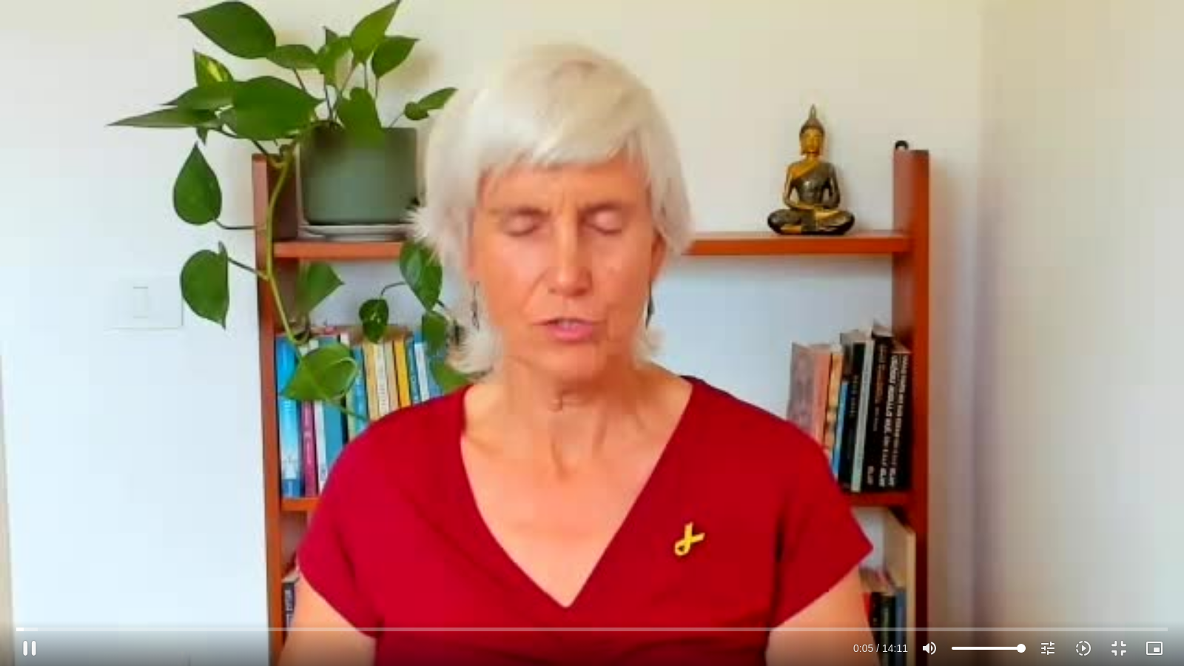
type input "5.808955"
type input "1640.5"
type input "5.942459"
type input "1640.5"
type input "6.070766"
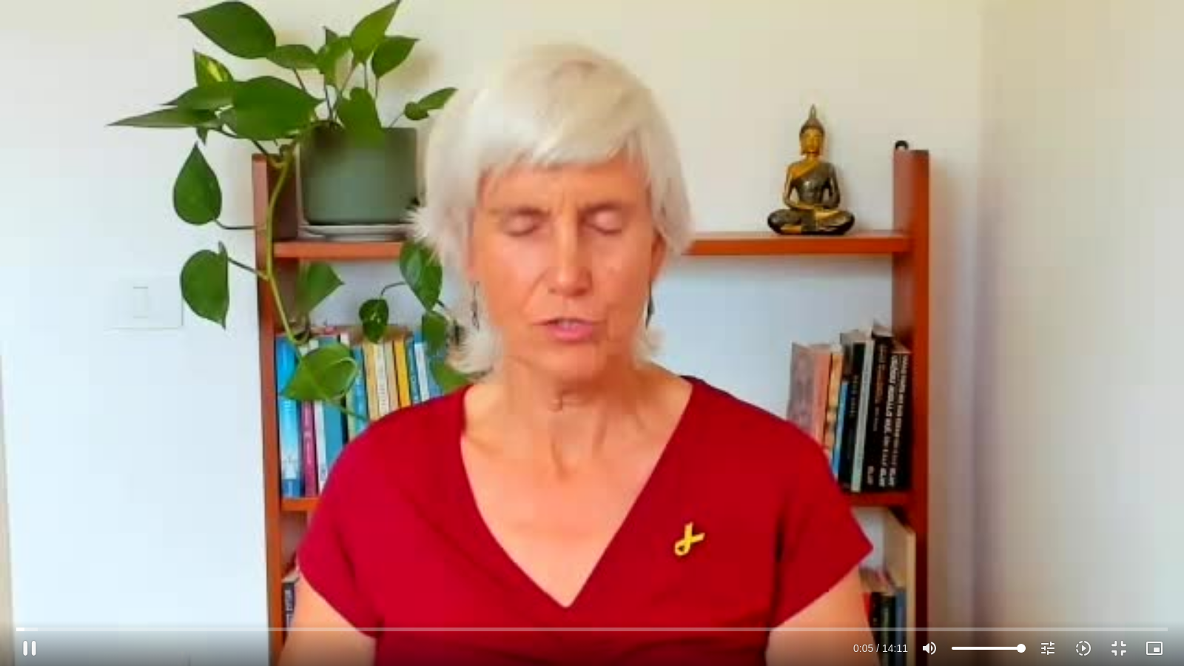
type input "1640.5"
type input "6.205917"
type input "1640.5"
type input "6.341023"
type input "1640.5"
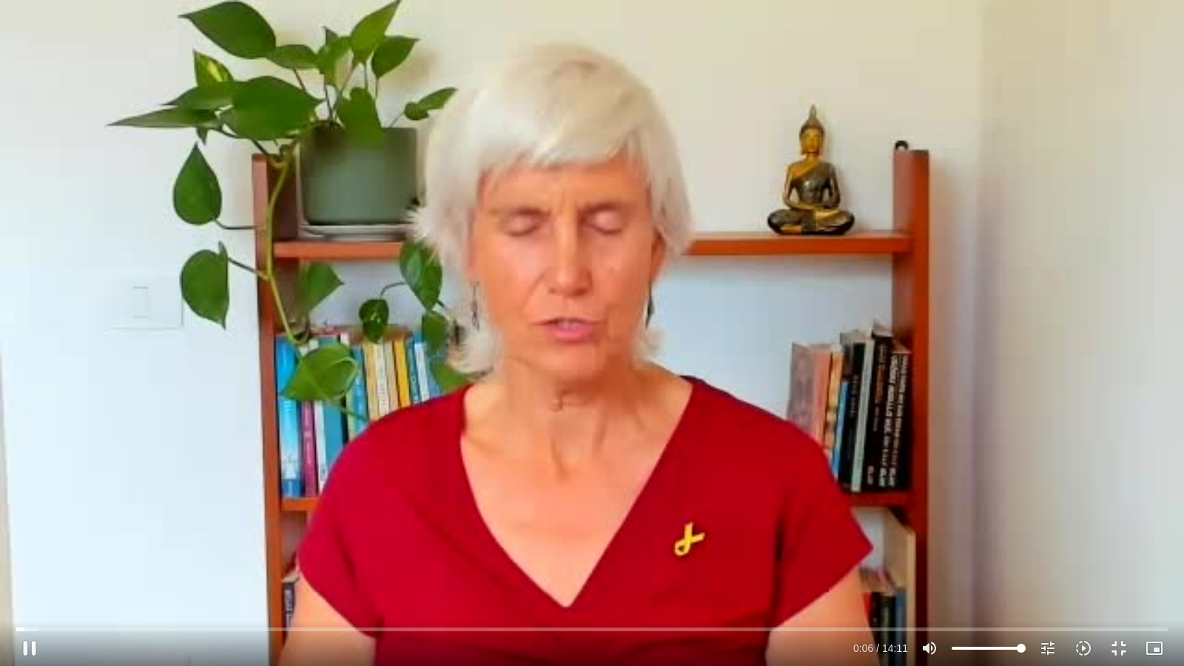
type input "6.466173"
type input "1640.5"
type input "6.59967"
type input "1640.5"
type input "6.727368"
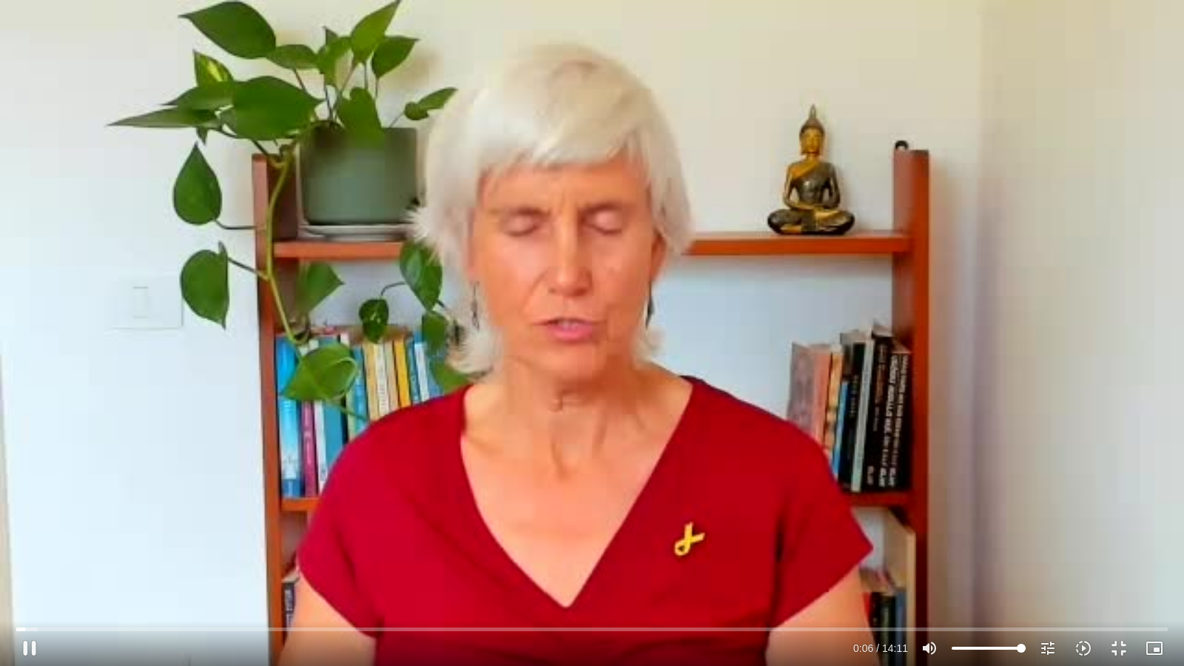
type input "1640.5"
type input "6.858754"
type input "1640.5"
type input "6.98847"
type input "1640.5"
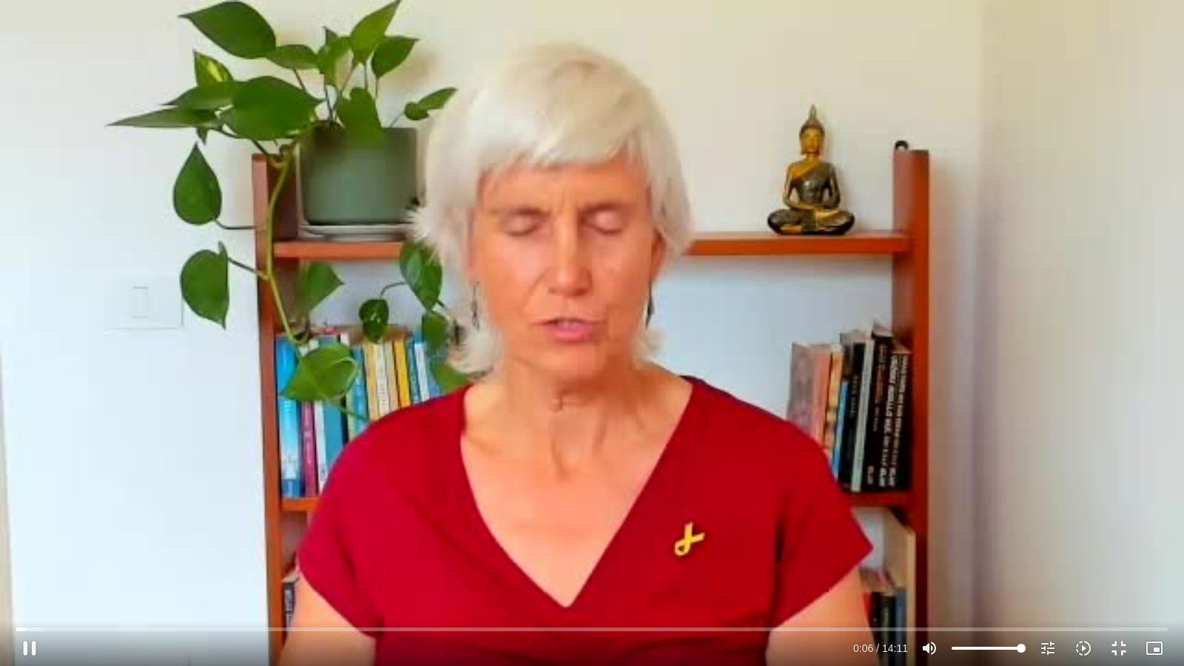
type input "7.123792"
type input "1640.5"
type input "7.258491"
type input "1640.5"
type input "7.38791"
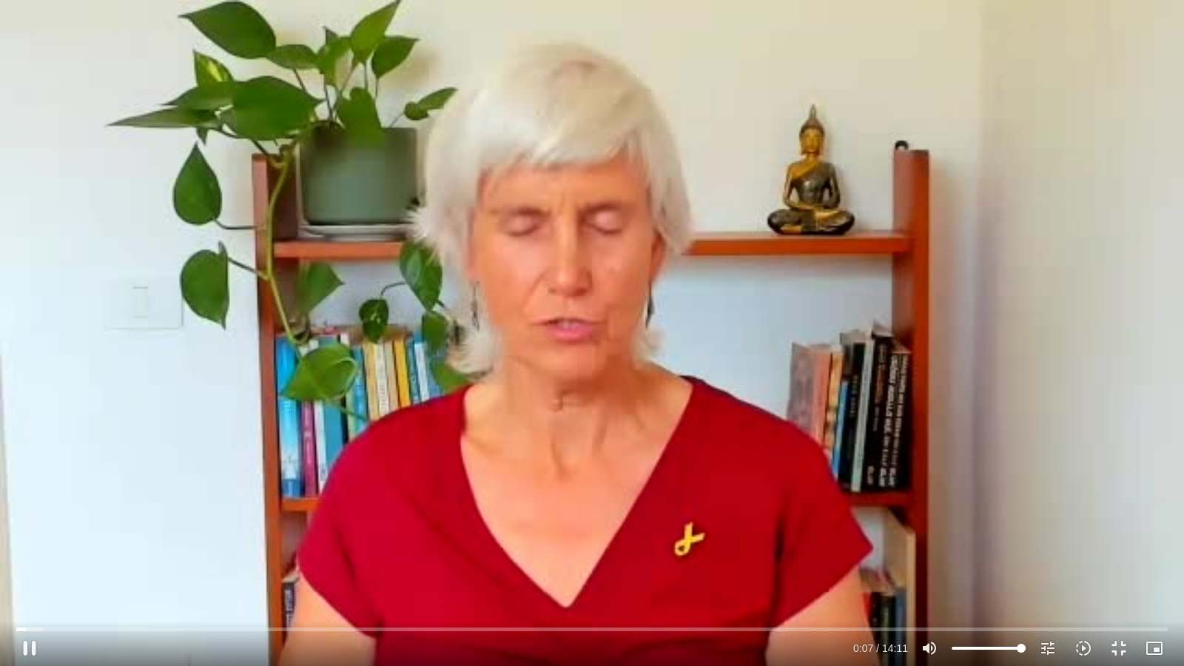
type input "1640.5"
type input "7.518952"
type input "1640.5"
type input "7.646171"
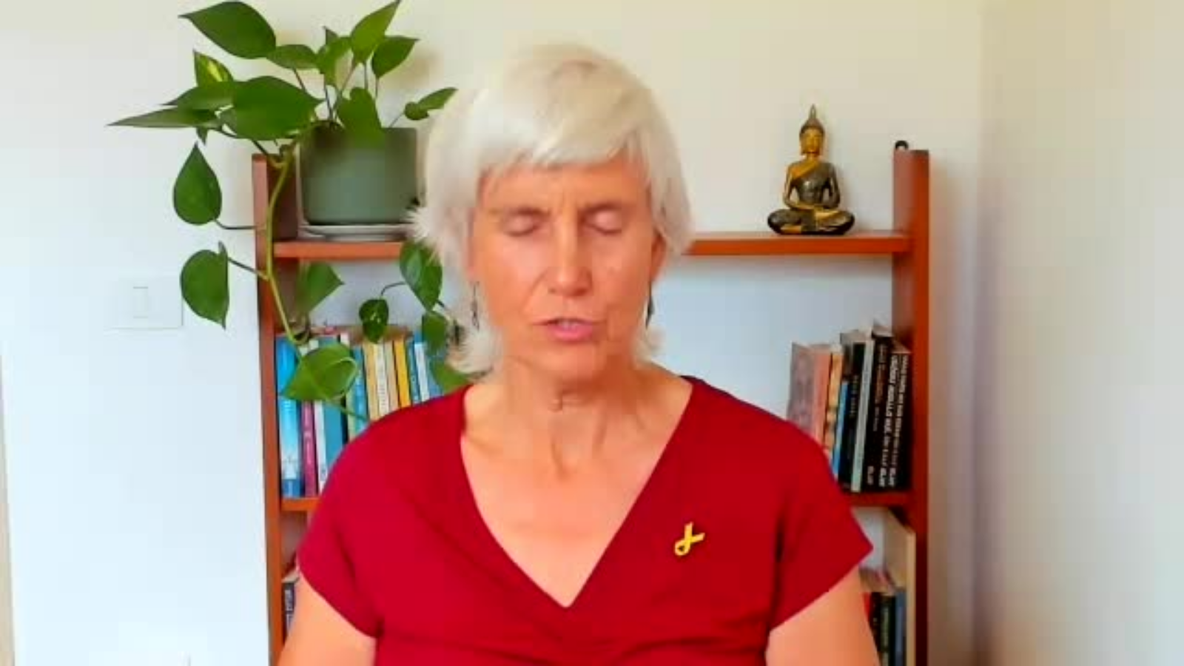
type input "1640.5"
type input "333.620528"
type input "1640.5"
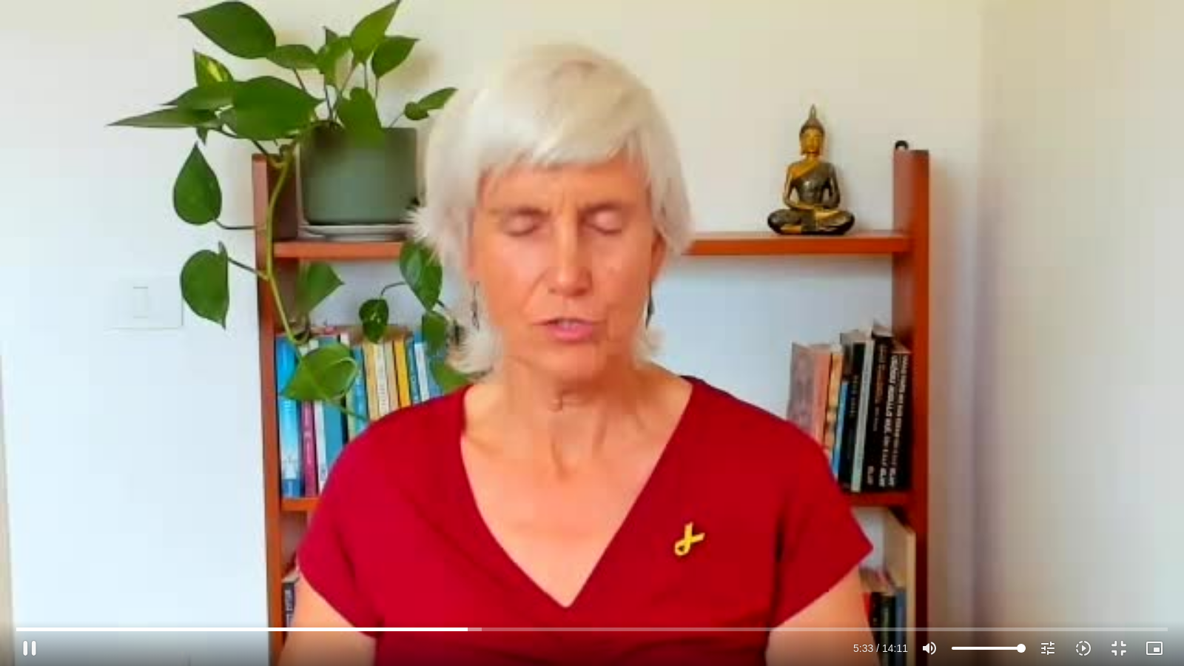
type input "333.753363"
type input "1640.5"
type input "333.897717"
type input "1640.5"
type input "334.033046"
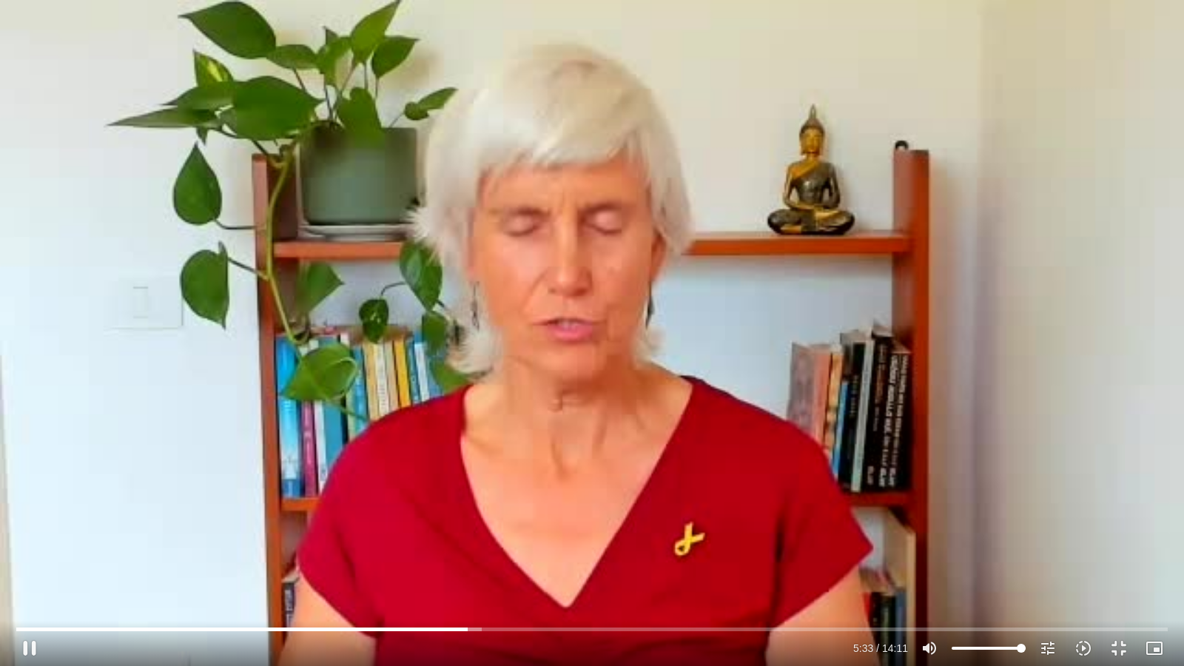
type input "1640.5"
type input "334.153629"
type input "1640.5"
type input "334.283239"
type input "1640.5"
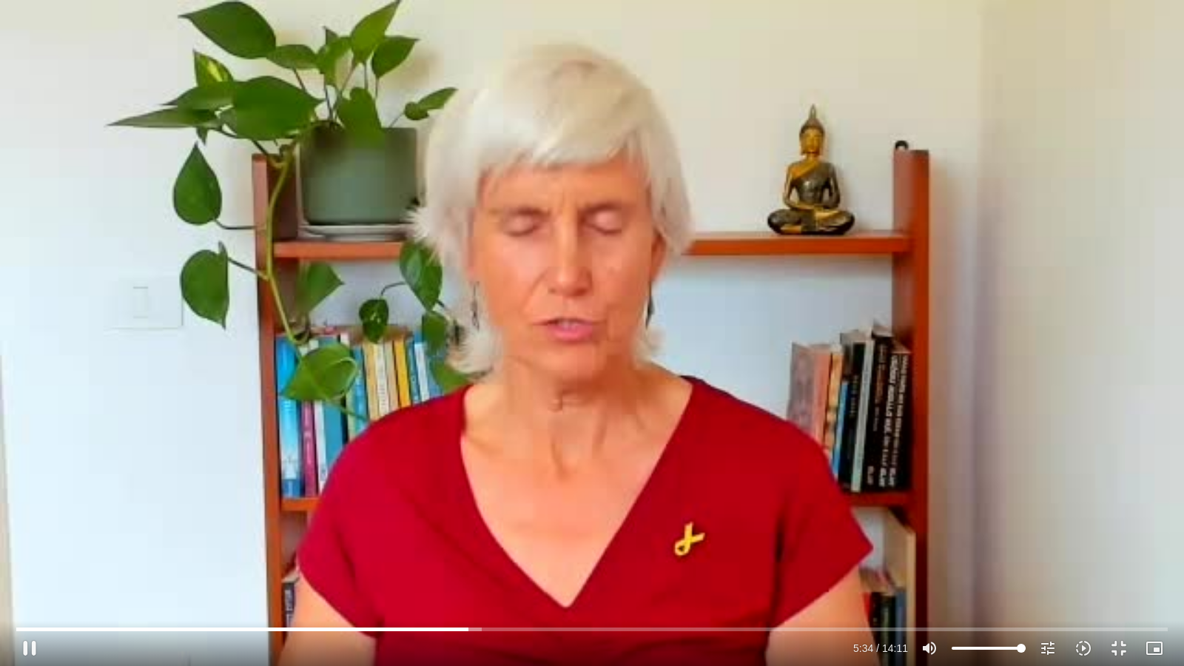
type input "334.410337"
type input "1640.5"
type input "334.544901"
type input "1640.5"
type input "334.681404"
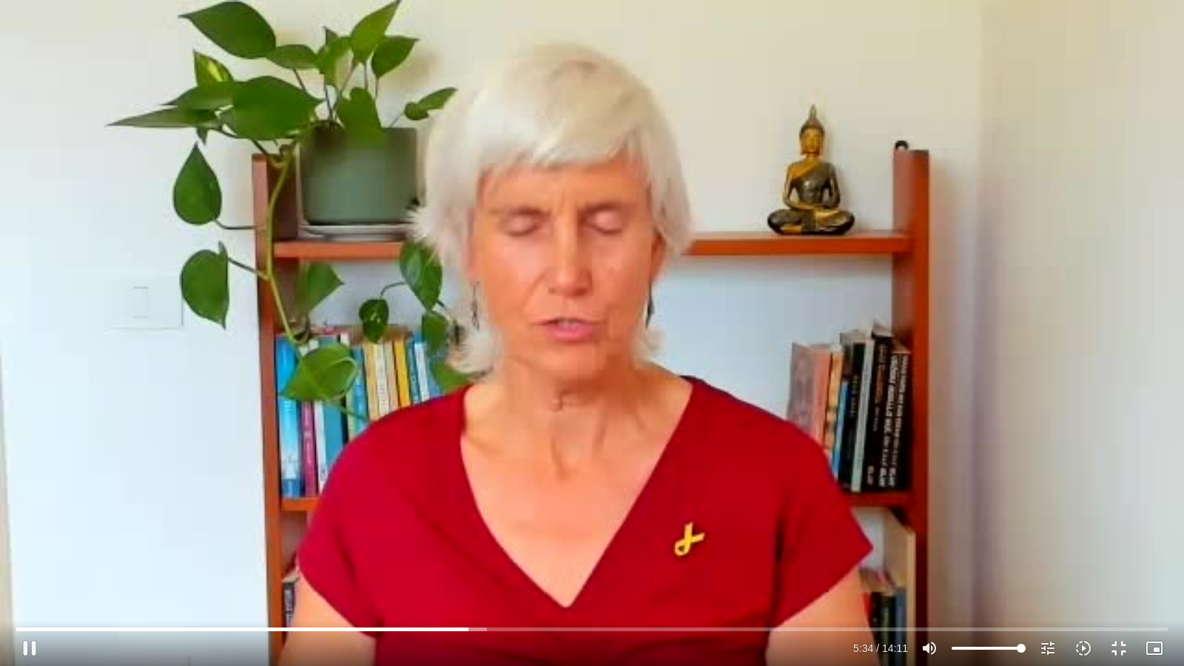
type input "1640.5"
type input "334.814686"
type input "1640.5"
type input "334.972874"
type input "1640.5"
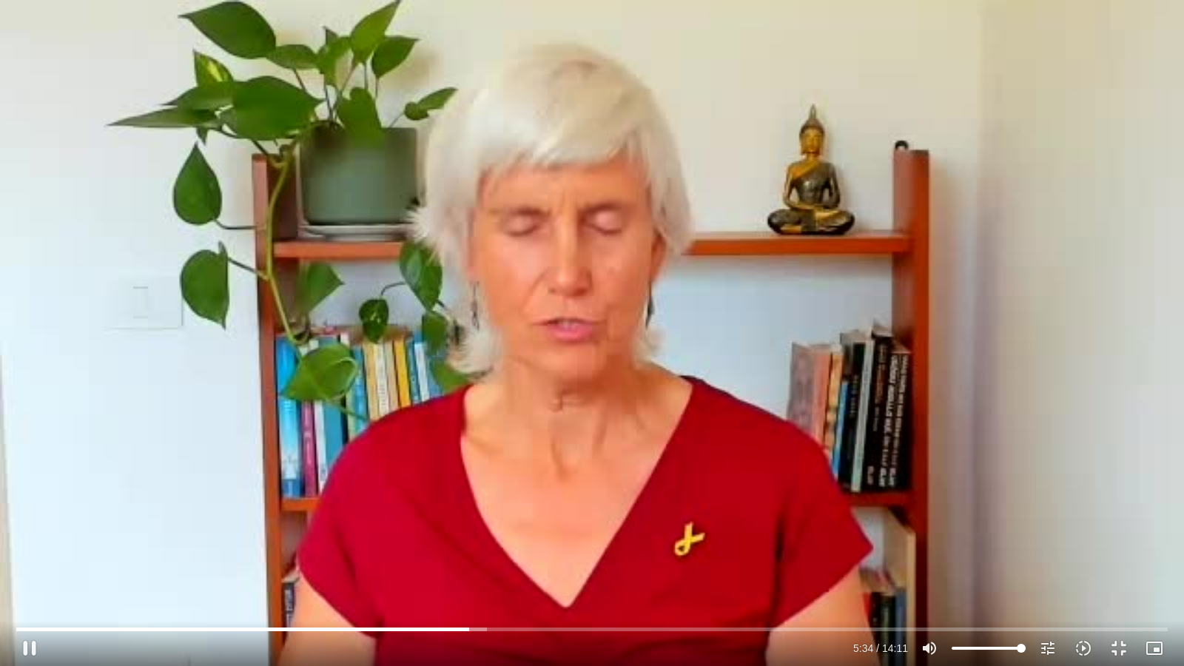
type input "335.119271"
type input "1640.5"
type input "335.272855"
type input "1640.5"
type input "335.403284"
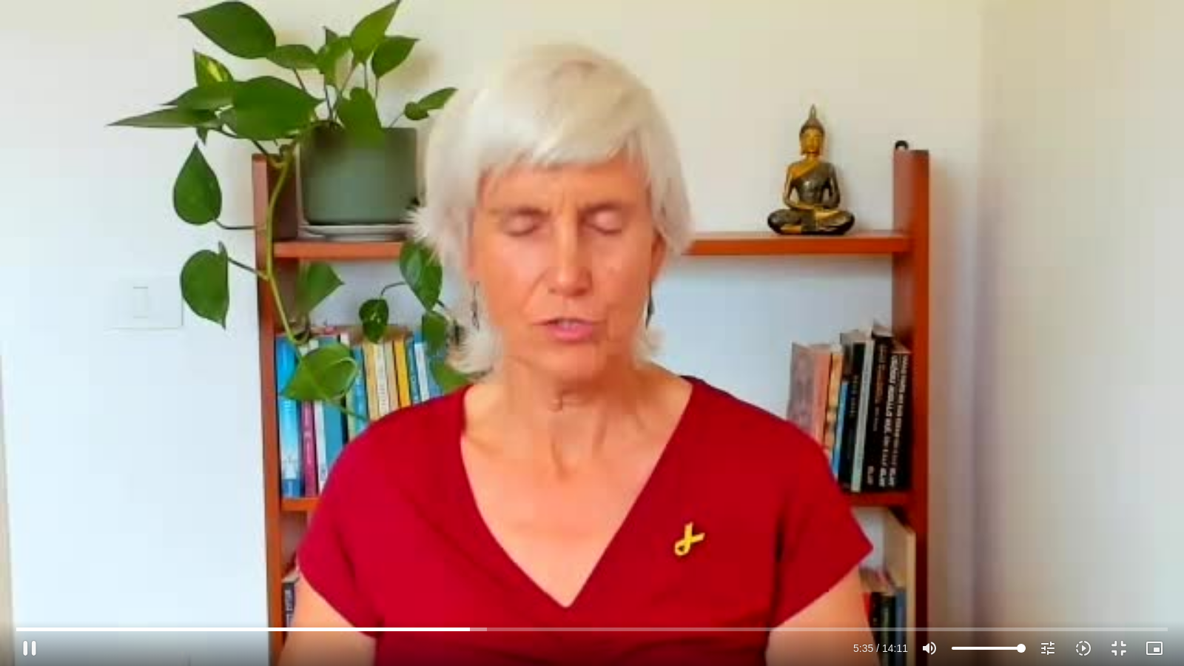
type input "1640.5"
type input "335.529588"
type input "1640.5"
type input "335.657438"
type input "1640.5"
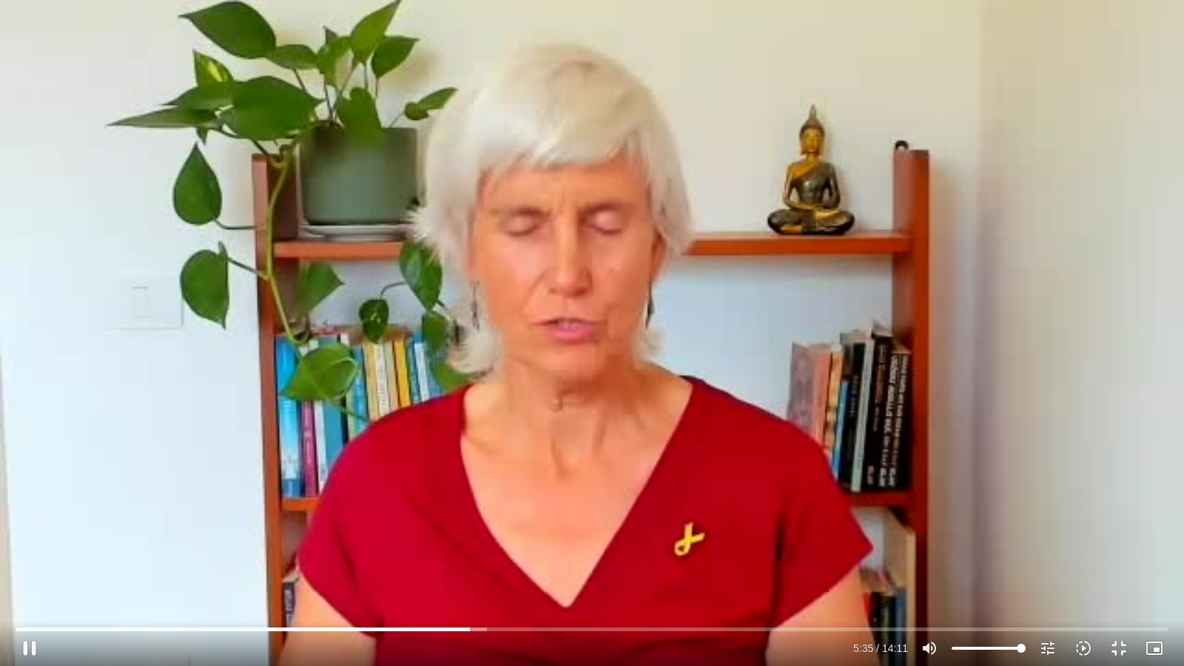
type input "335.79483"
type input "1640.5"
type input "335.927661"
type input "1640.5"
type input "336.06233"
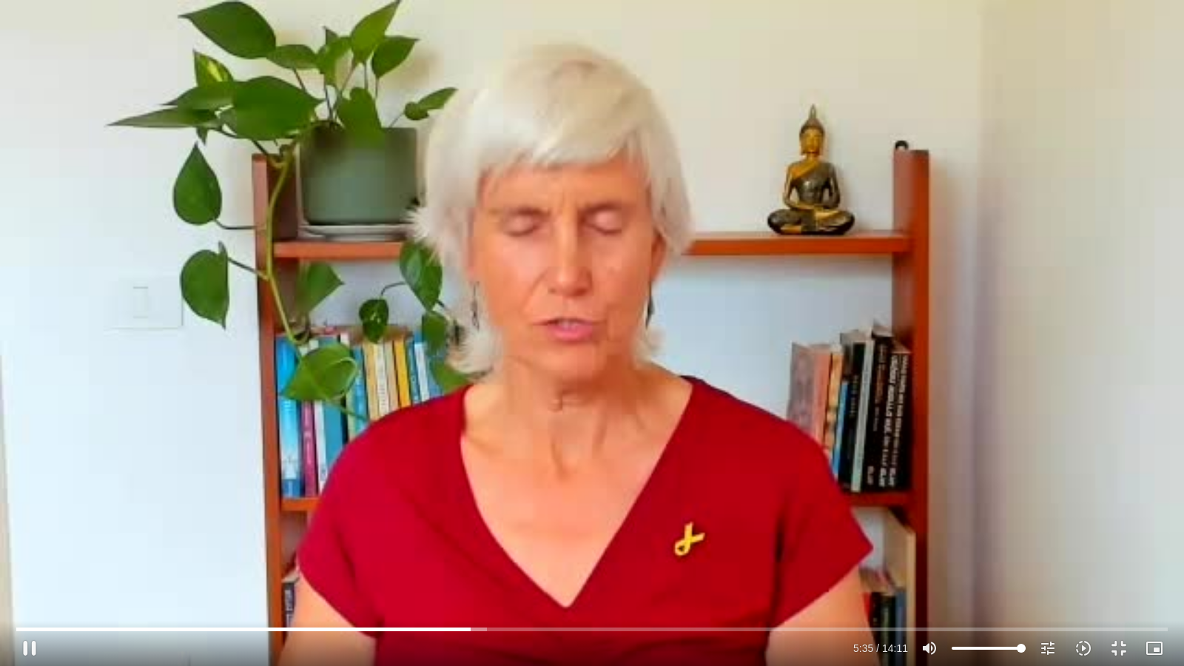
type input "1640.5"
type input "336.195338"
type input "1640.5"
type input "336.327393"
type input "1640.5"
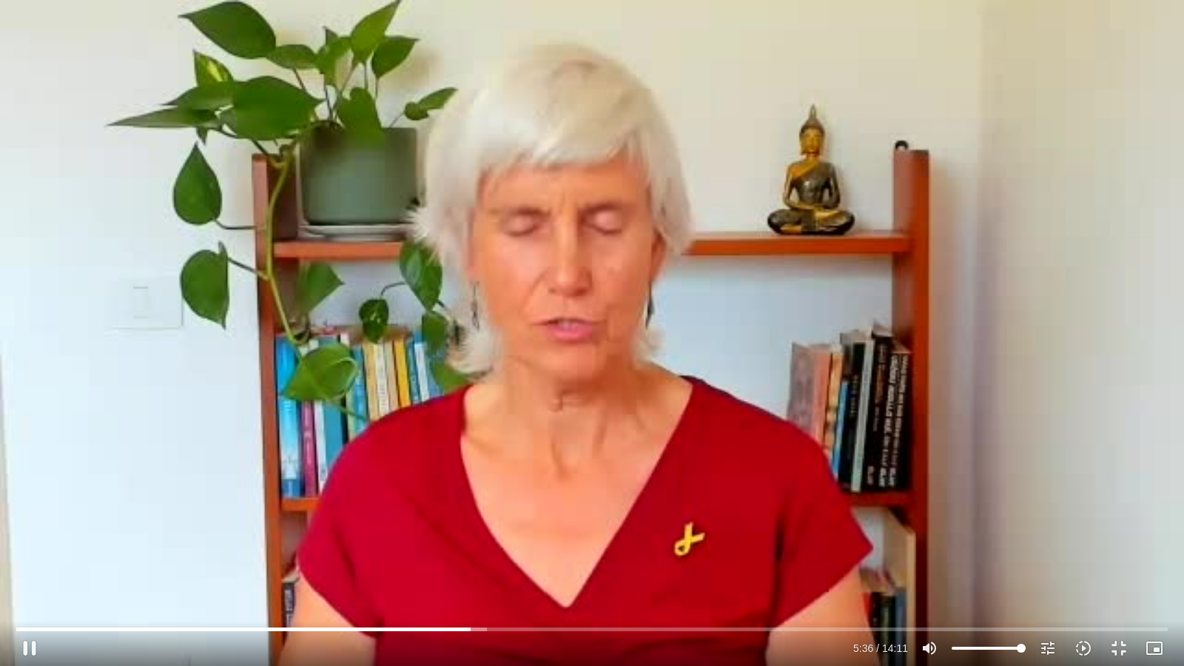
type input "336.457551"
type input "1640.5"
type input "336.595193"
type input "1640.5"
type input "336.727762"
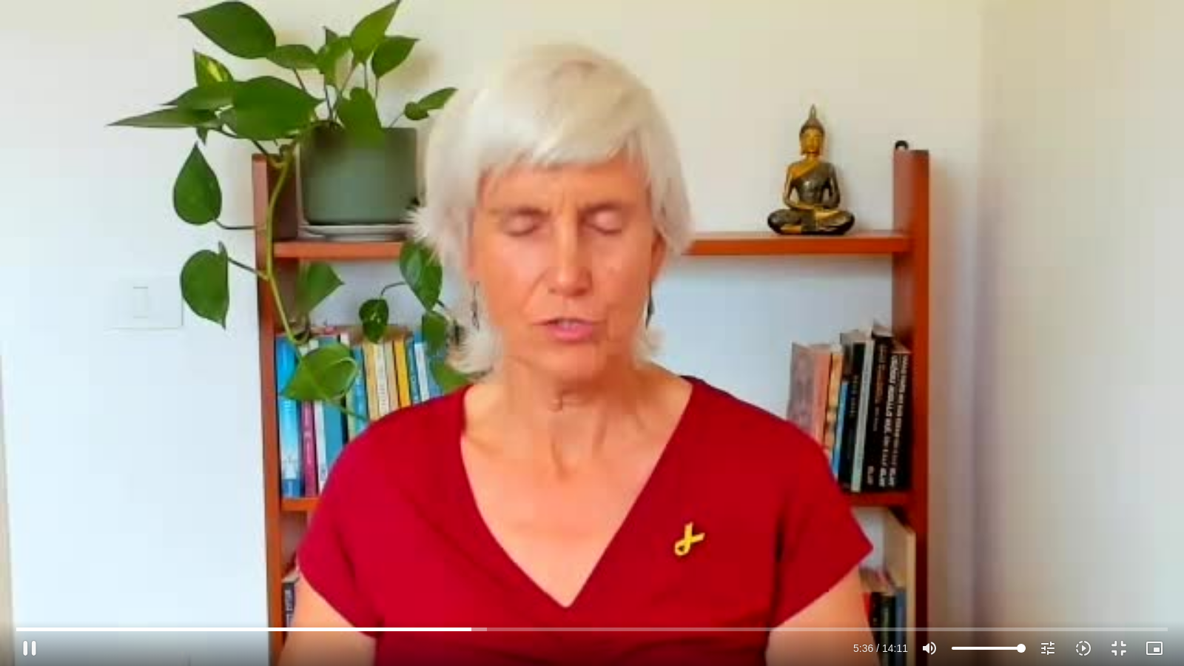
type input "1640.5"
type input "336.853261"
type input "1640.5"
type input "336.981312"
type input "1640.5"
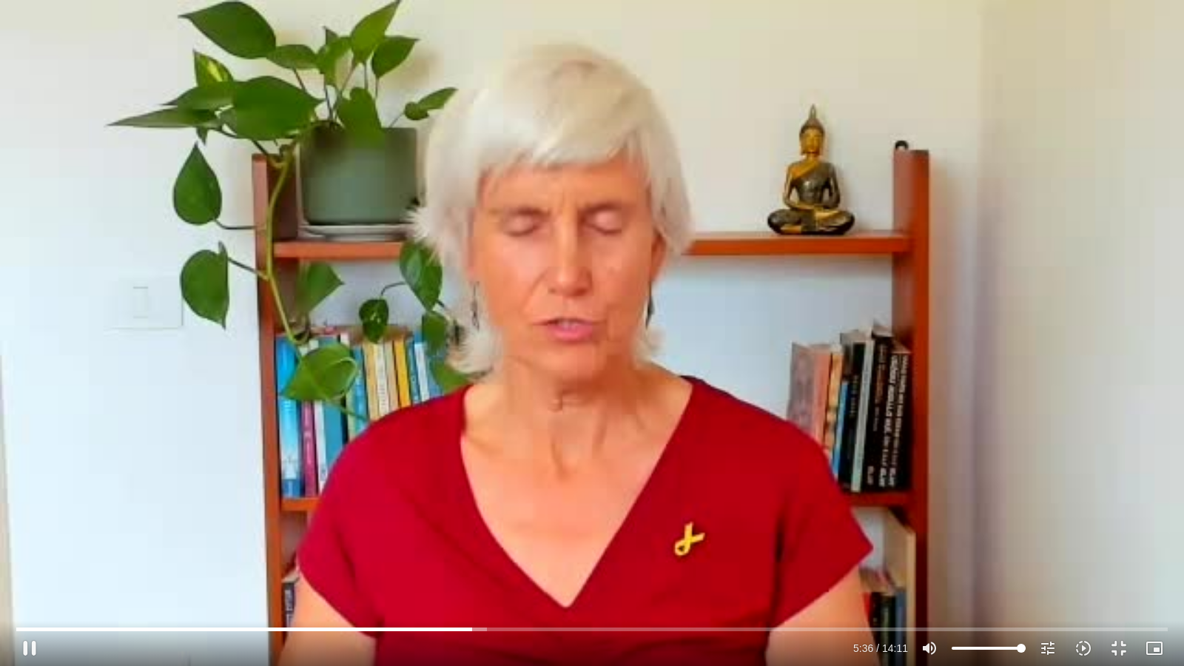
type input "337.108114"
type input "1640.5"
type input "337.237538"
type input "1640.5"
type input "337.365429"
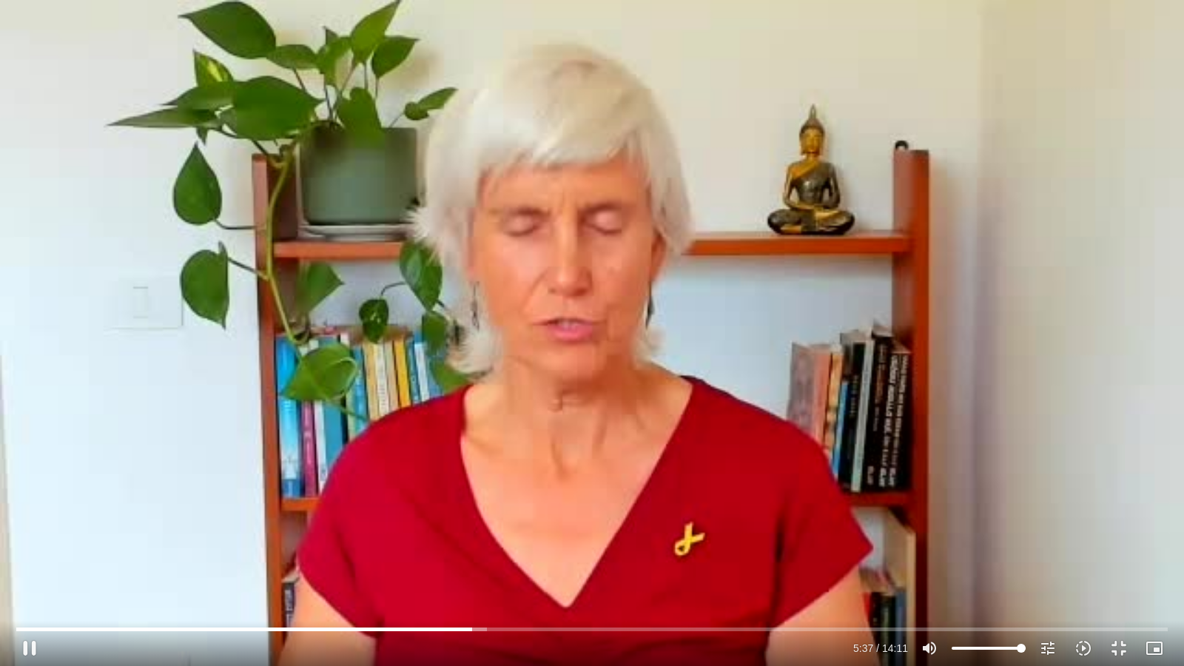
type input "1640.5"
type input "337.495709"
type input "1640.5"
type input "337.625946"
type input "1640.5"
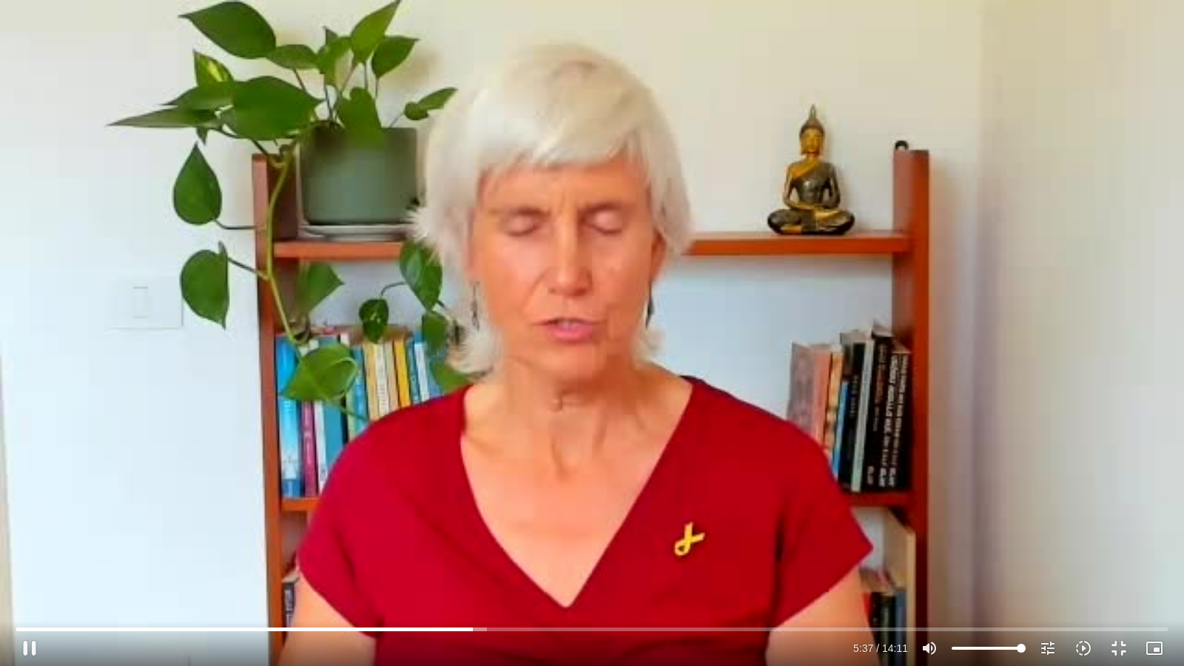
type input "337.758867"
type input "1640.5"
type input "337.886492"
type input "1640.5"
type input "338.012609"
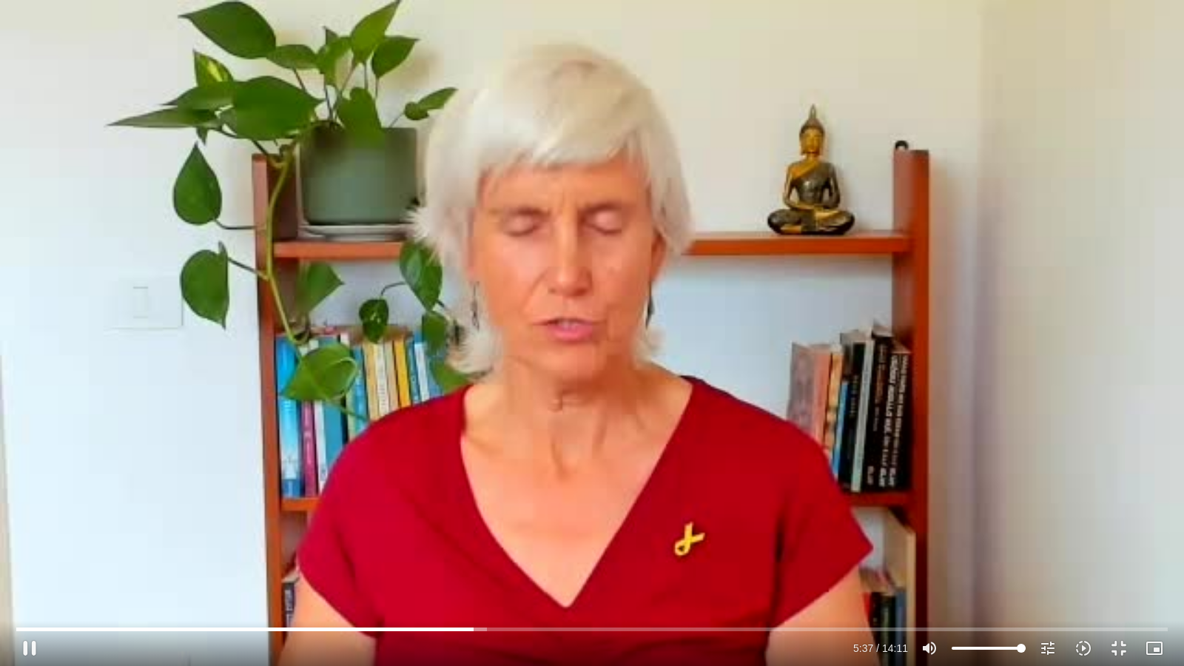
type input "1640.5"
type input "338.145417"
type input "1640.5"
type input "338.275268"
type input "1640.5"
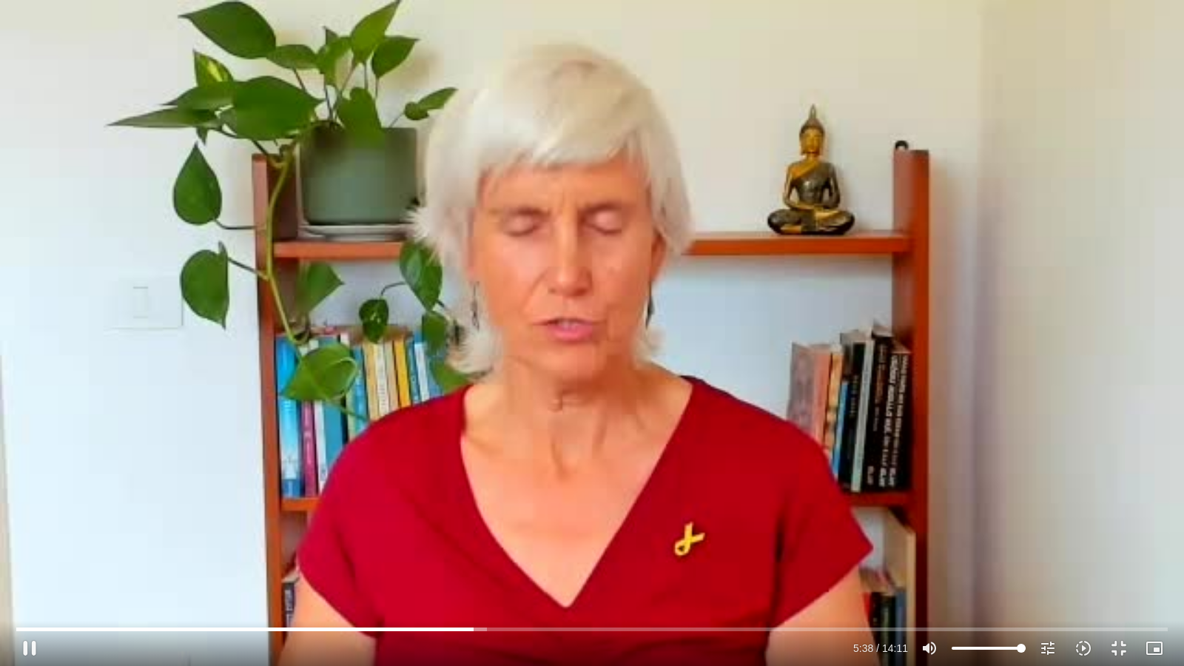
type input "338.411769"
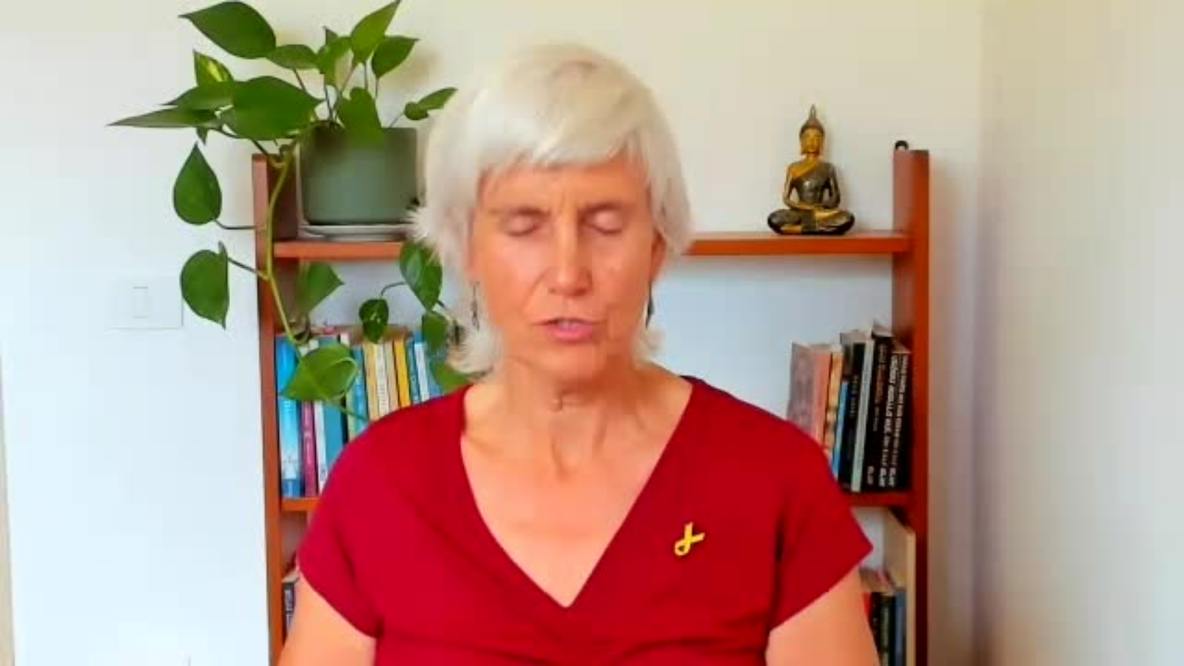
type input "1640.5"
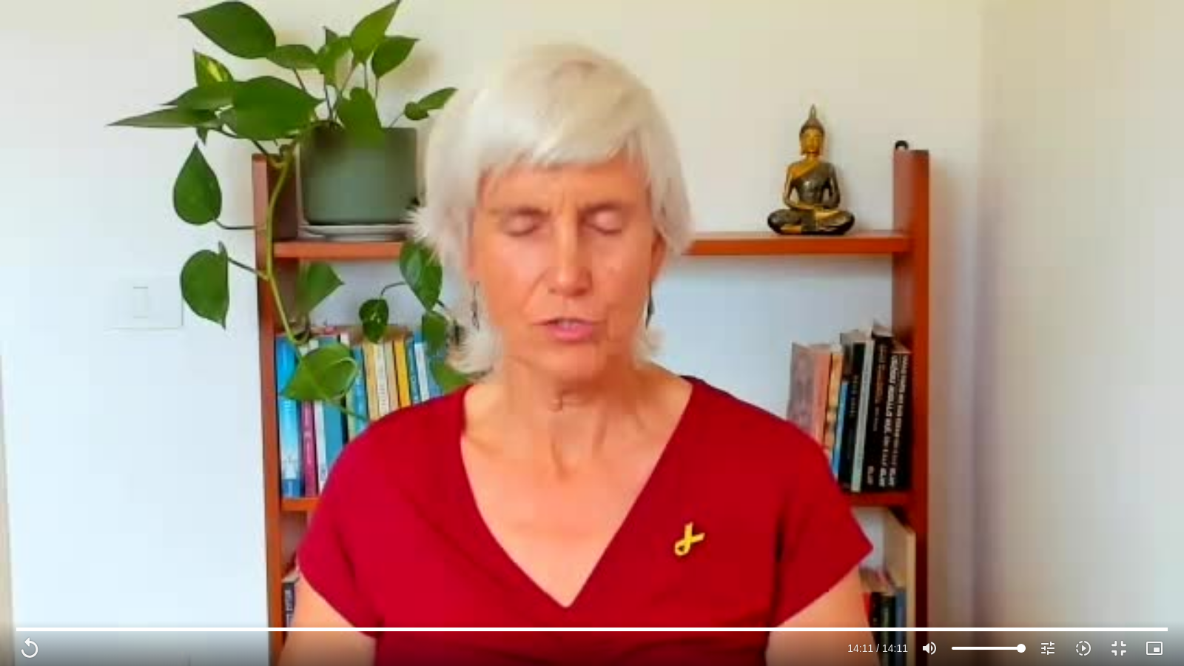
type input "851.4"
type input "1640.5"
type input "851.4"
type input "1640.5"
type input "851.4"
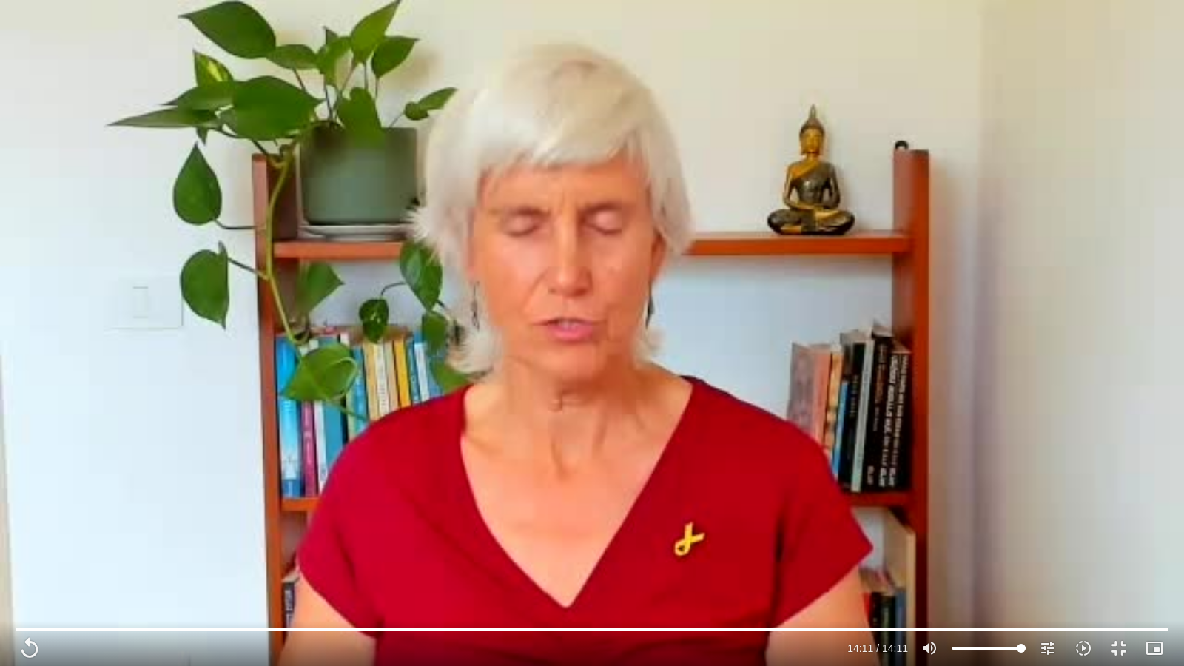
type input "1640.5"
type input "851.4"
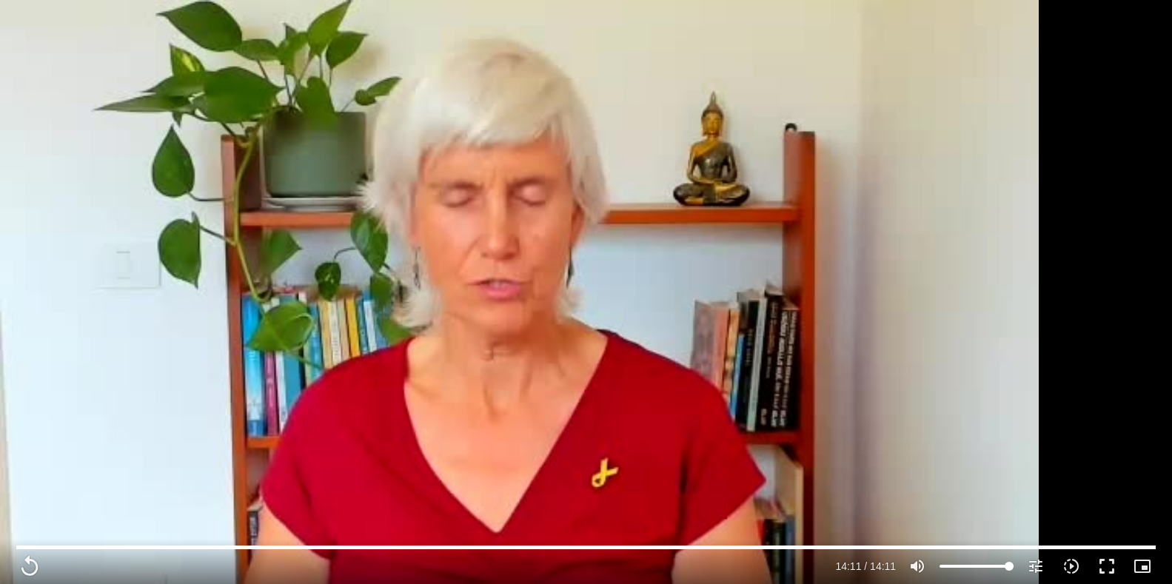
scroll to position [1664, 0]
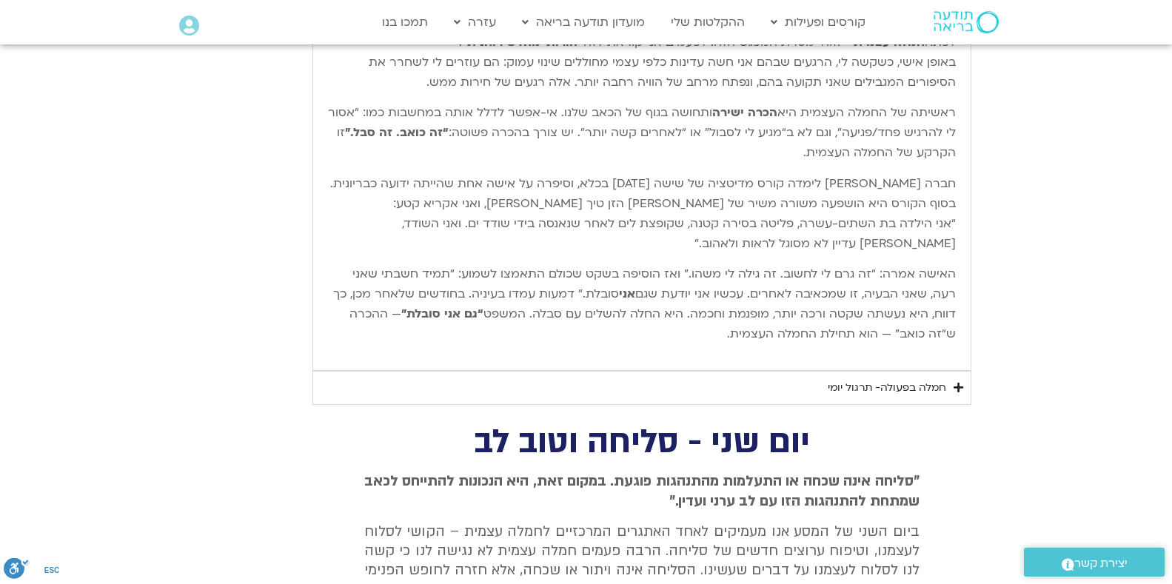
click at [848, 389] on div "חמלה בפעולה- תרגול יומי" at bounding box center [887, 388] width 118 height 18
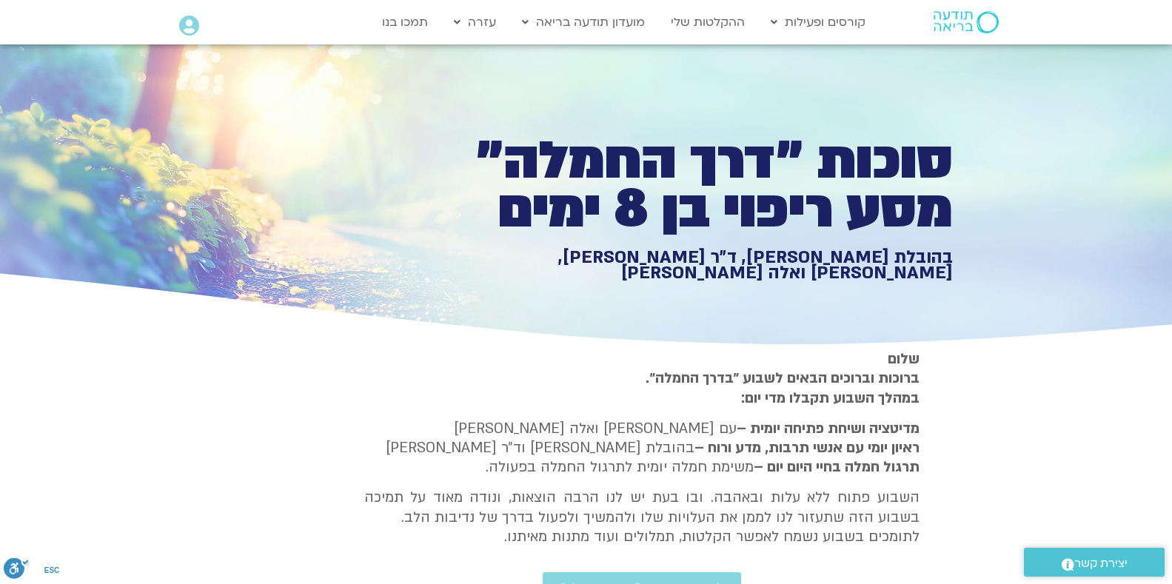
scroll to position [0, 0]
